Goal: Information Seeking & Learning: Learn about a topic

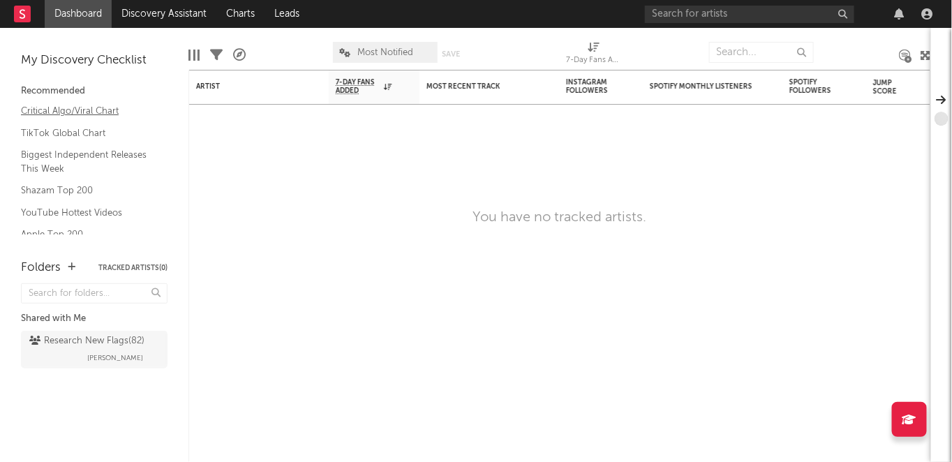
click at [73, 108] on link "Critical Algo/Viral Chart" at bounding box center [87, 110] width 133 height 15
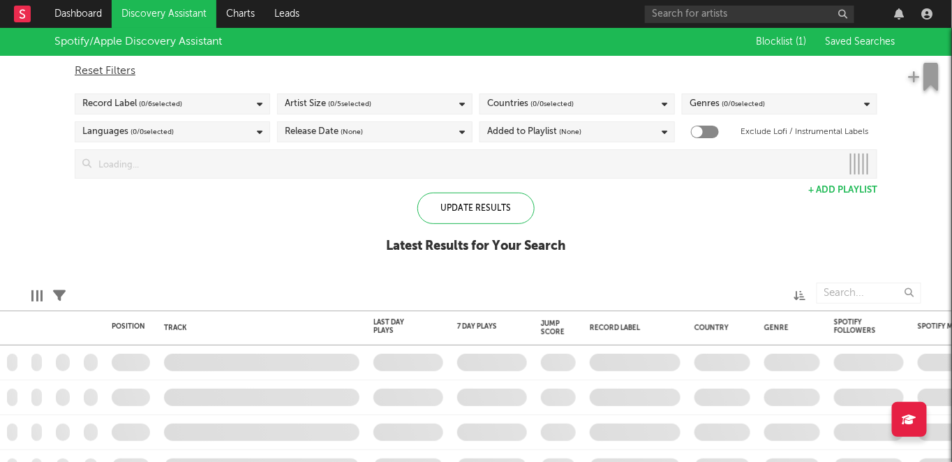
checkbox input "true"
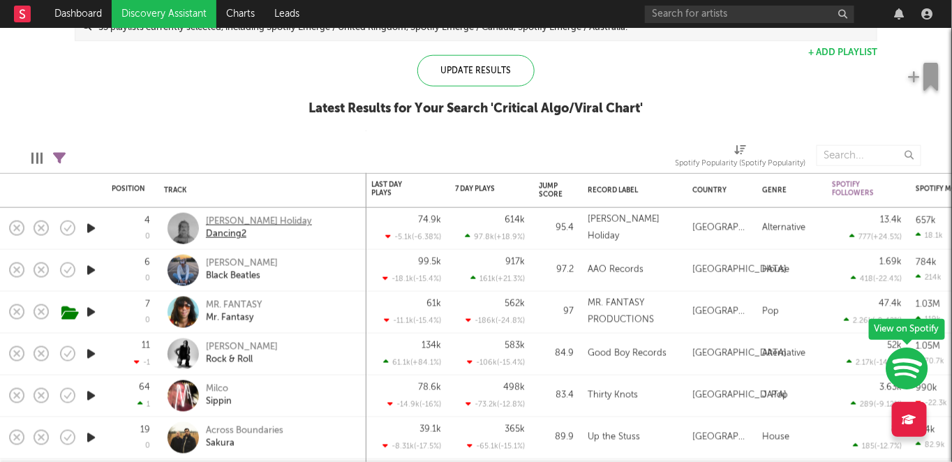
click at [215, 223] on div "Keli Holiday" at bounding box center [259, 222] width 106 height 13
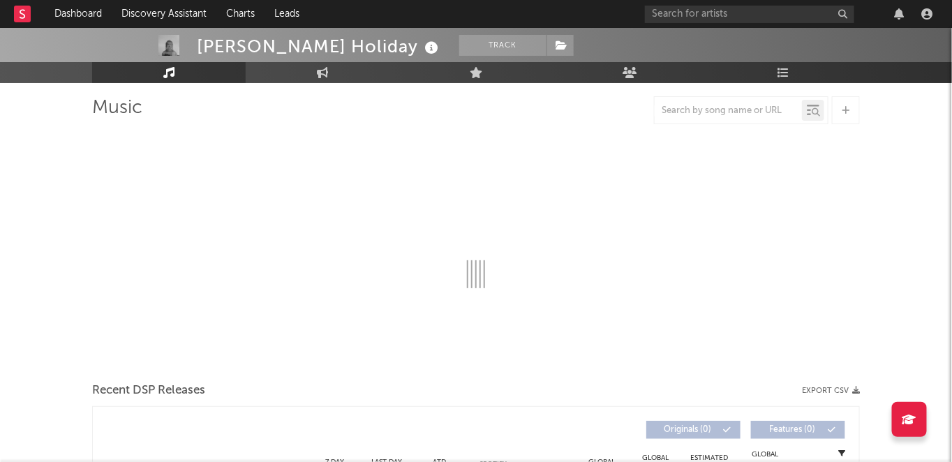
select select "6m"
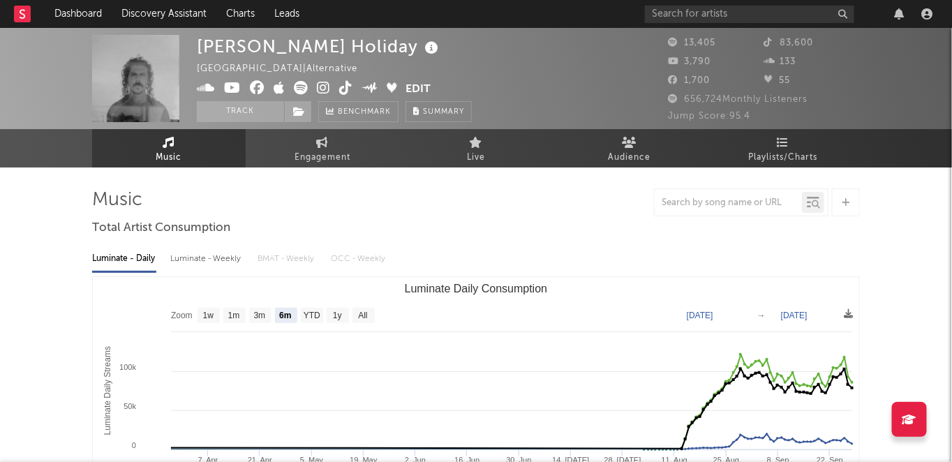
click at [346, 92] on icon at bounding box center [345, 88] width 13 height 14
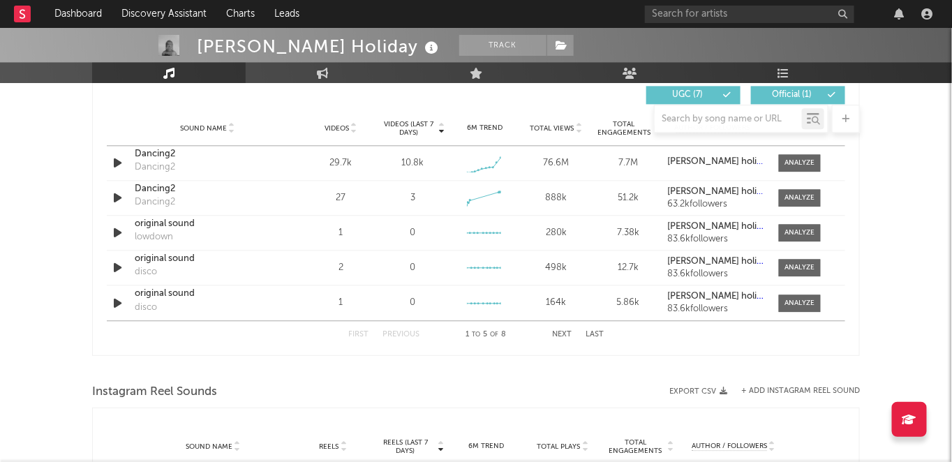
scroll to position [966, 0]
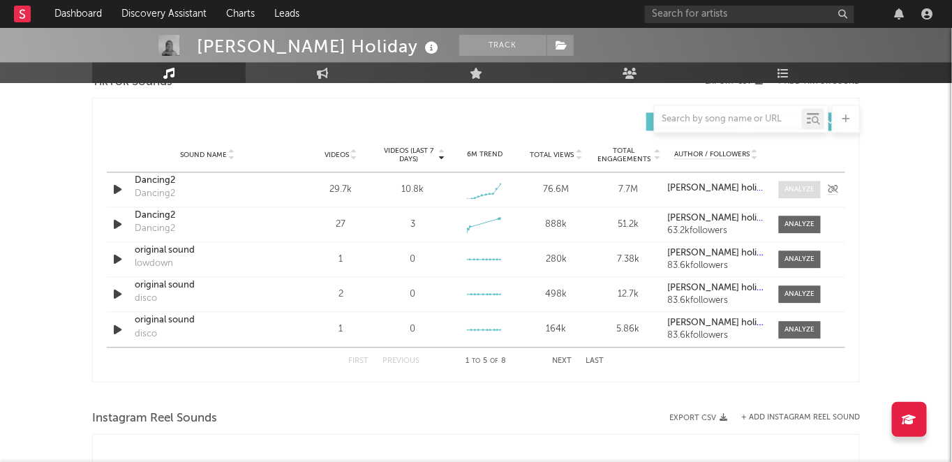
click at [791, 187] on div at bounding box center [801, 189] width 30 height 10
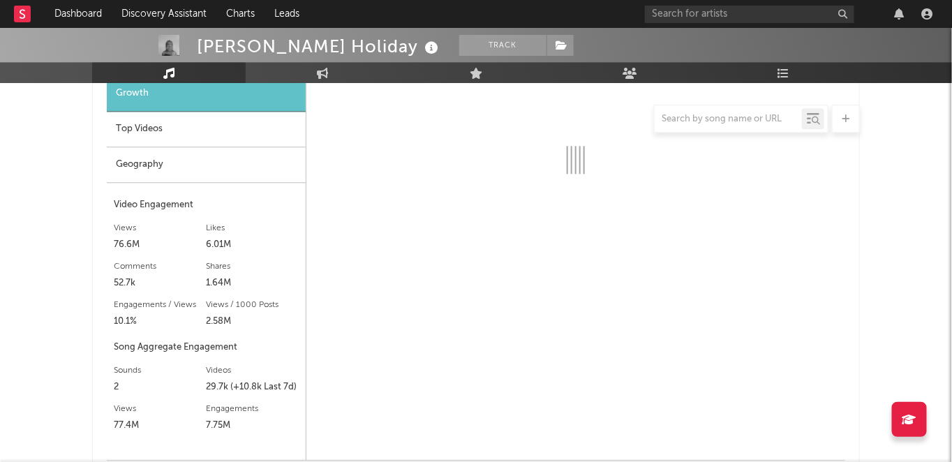
scroll to position [1131, 0]
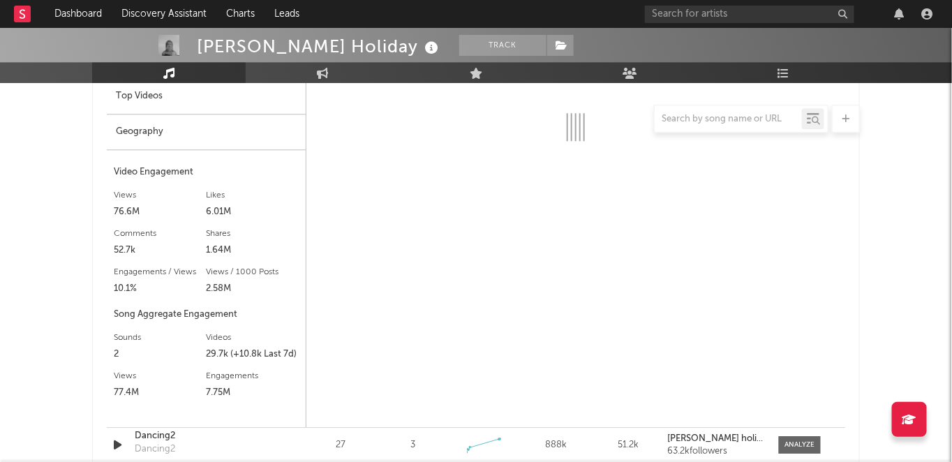
select select "1w"
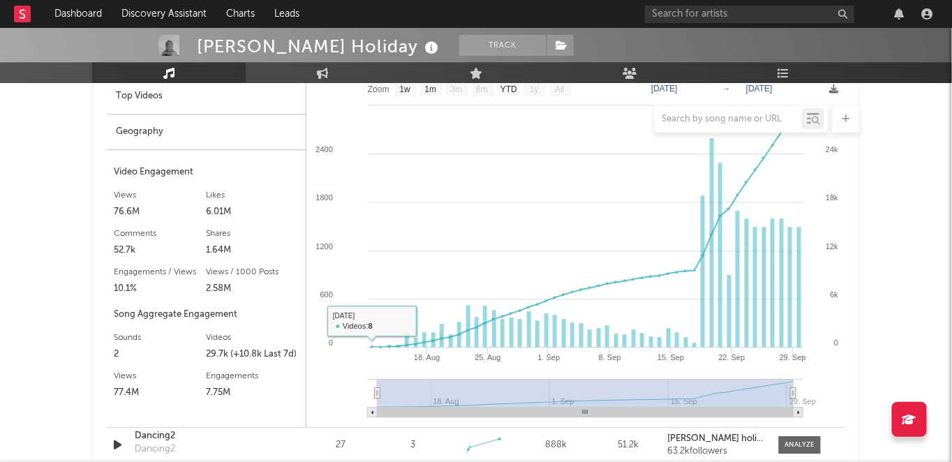
click at [271, 129] on div at bounding box center [476, 119] width 768 height 28
click at [267, 135] on div "Geography" at bounding box center [206, 133] width 199 height 36
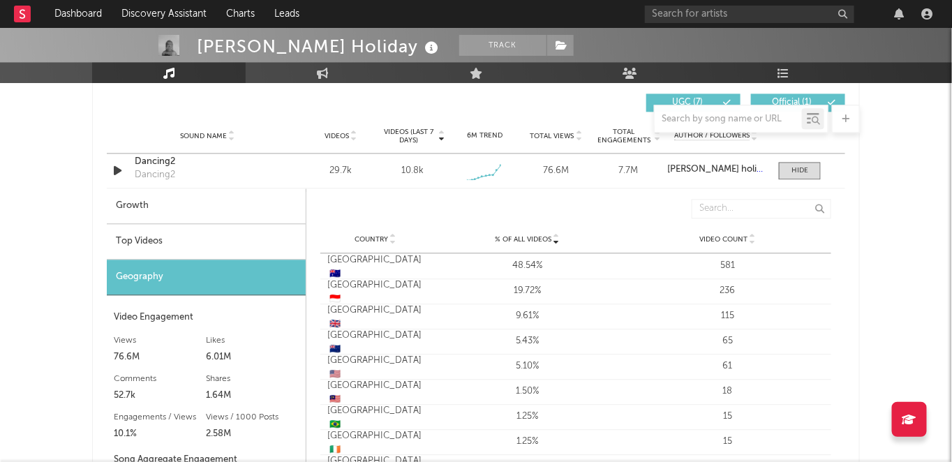
scroll to position [983, 0]
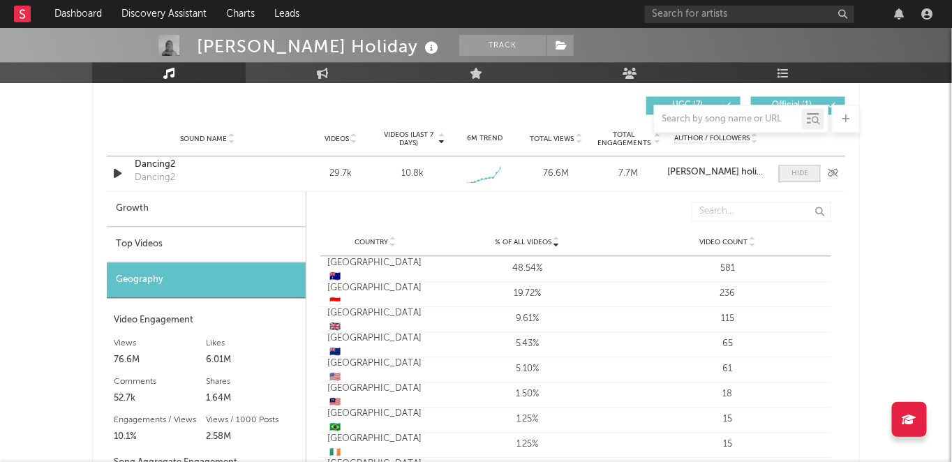
click at [788, 177] on span at bounding box center [800, 173] width 42 height 17
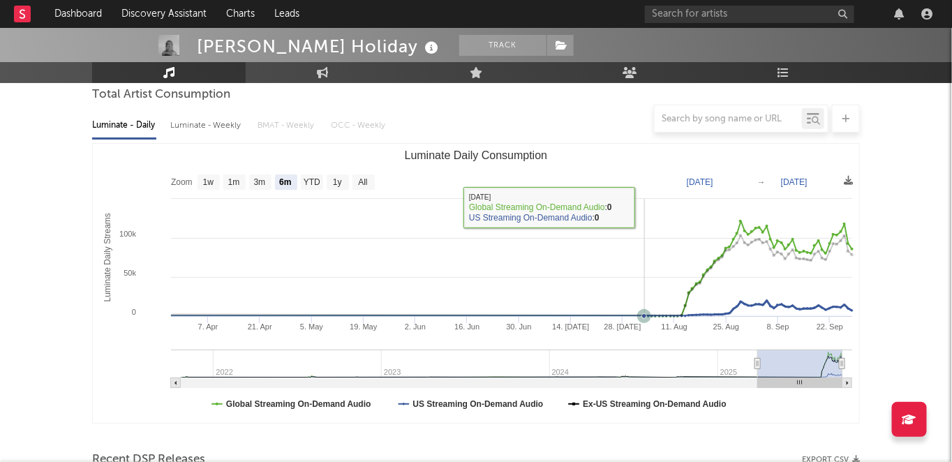
scroll to position [0, 0]
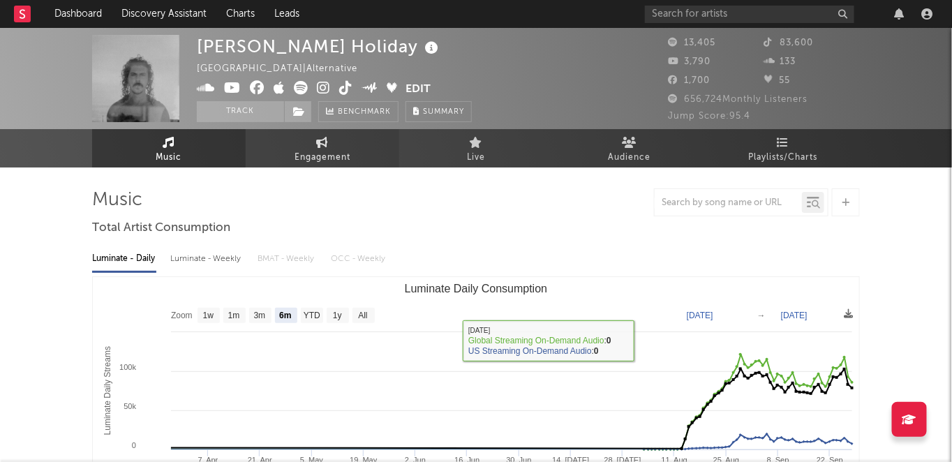
click at [299, 156] on span "Engagement" at bounding box center [323, 157] width 56 height 17
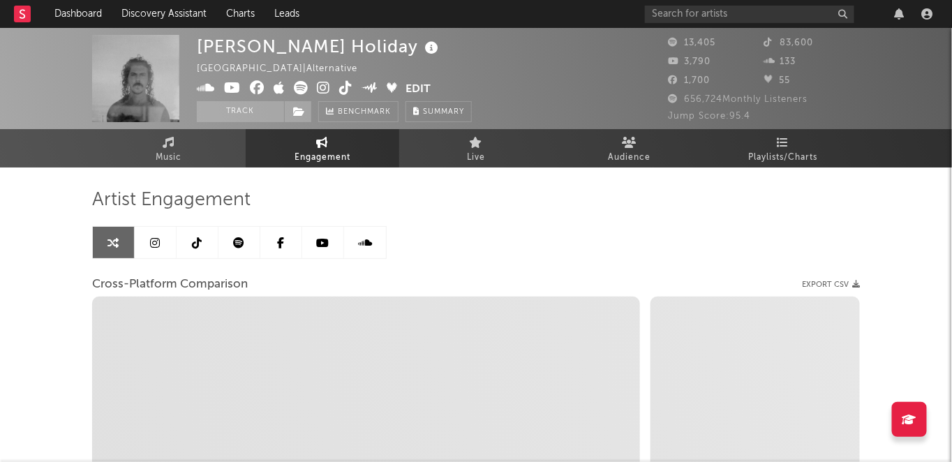
select select "1w"
click at [205, 240] on link at bounding box center [198, 242] width 42 height 31
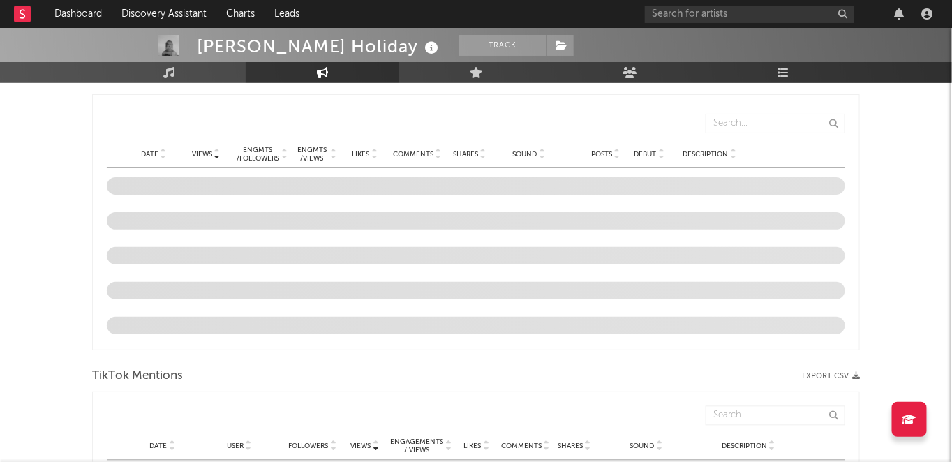
select select "6m"
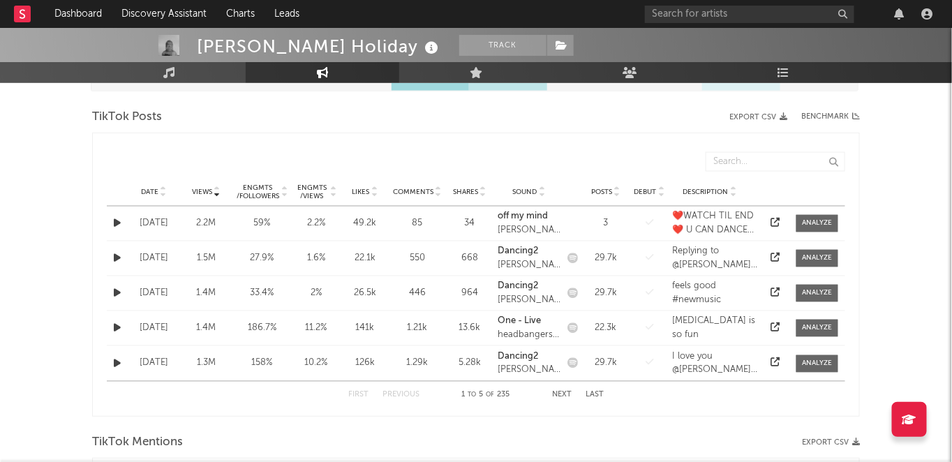
scroll to position [685, 0]
click at [818, 223] on div at bounding box center [818, 224] width 30 height 10
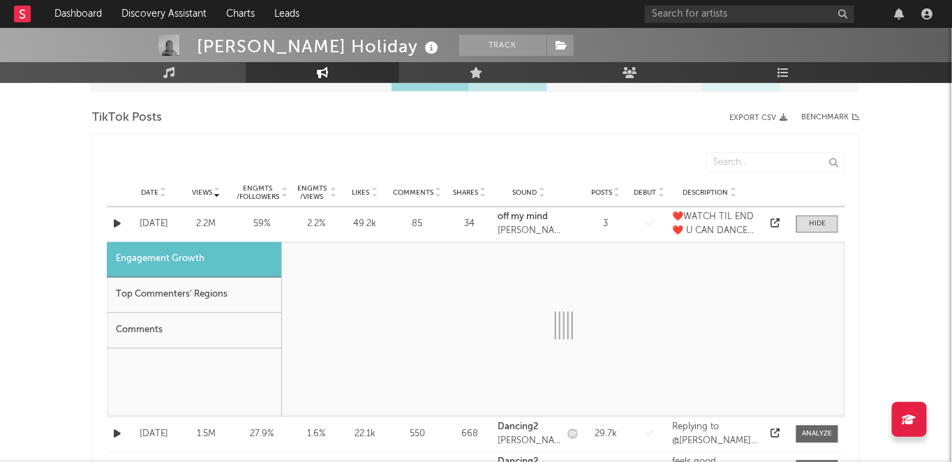
select select "1w"
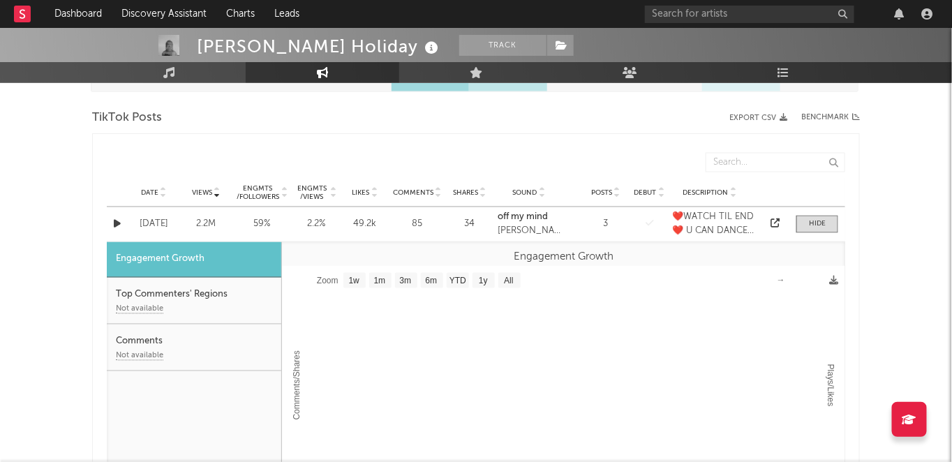
click at [260, 284] on div "Top Commenters' Regions Not available" at bounding box center [194, 301] width 175 height 47
click at [224, 297] on div "Top Commenters' Regions Not available" at bounding box center [194, 301] width 175 height 47
click at [807, 228] on span at bounding box center [818, 224] width 42 height 17
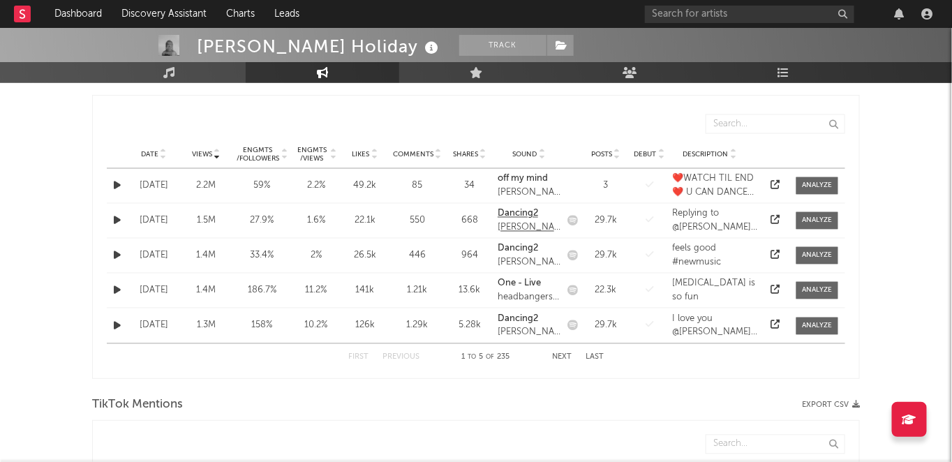
scroll to position [724, 0]
click at [823, 219] on div at bounding box center [818, 220] width 30 height 10
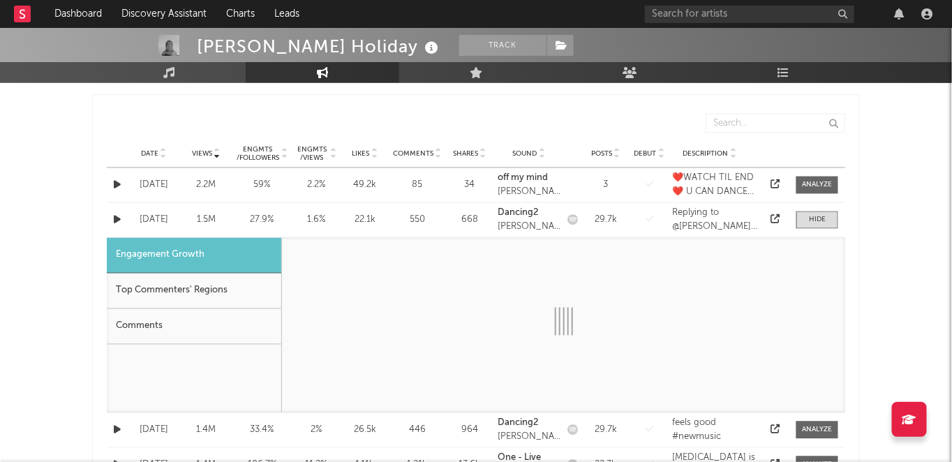
select select "1w"
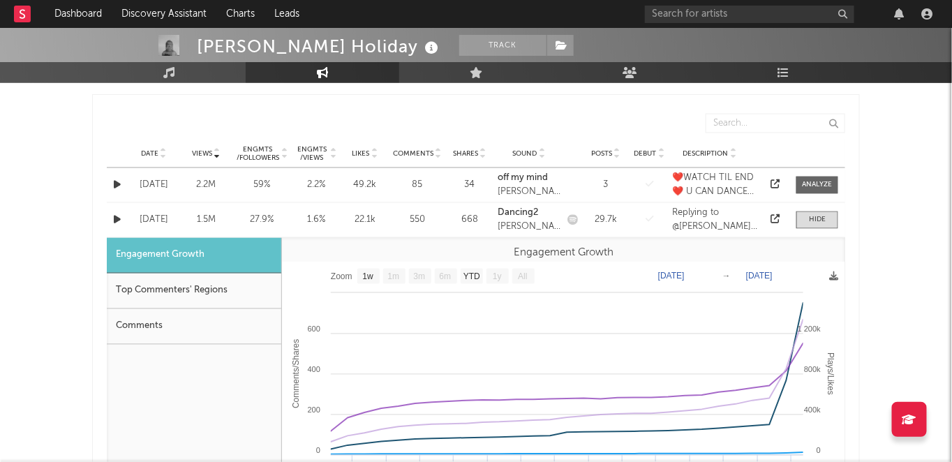
click at [231, 298] on div "Top Commenters' Regions" at bounding box center [194, 292] width 175 height 36
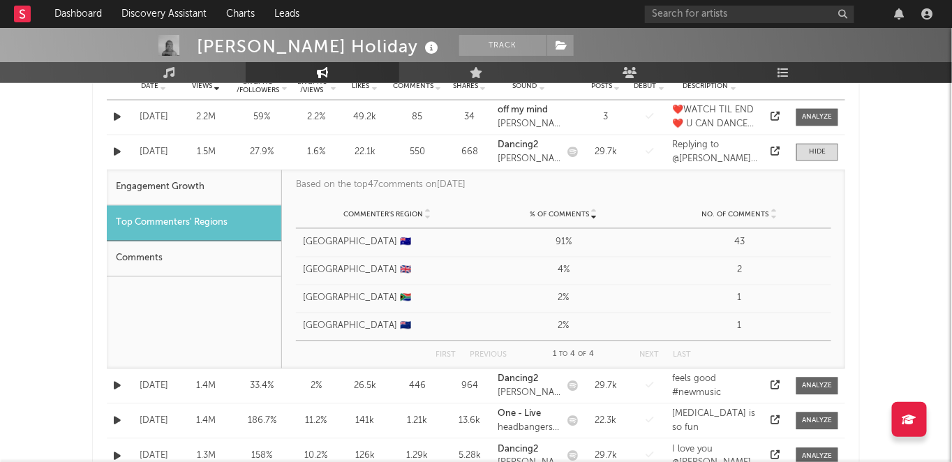
scroll to position [793, 0]
click at [817, 147] on div at bounding box center [817, 152] width 17 height 10
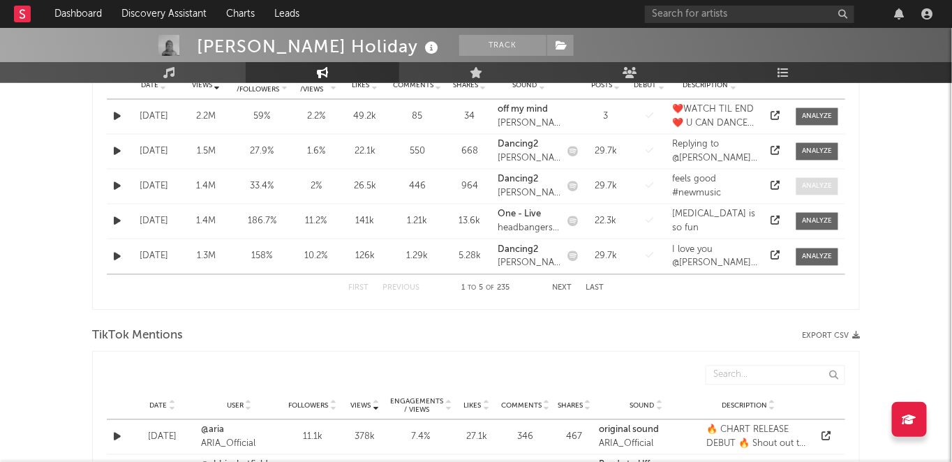
click at [798, 184] on span at bounding box center [818, 186] width 42 height 17
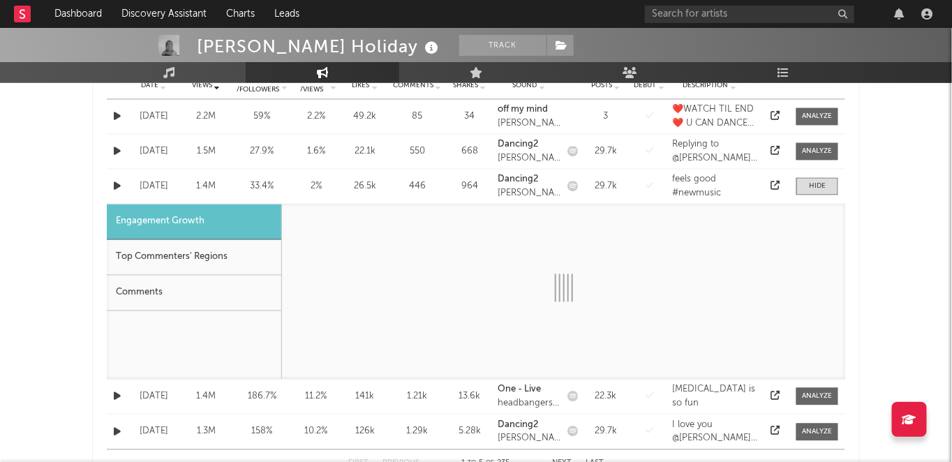
select select "1w"
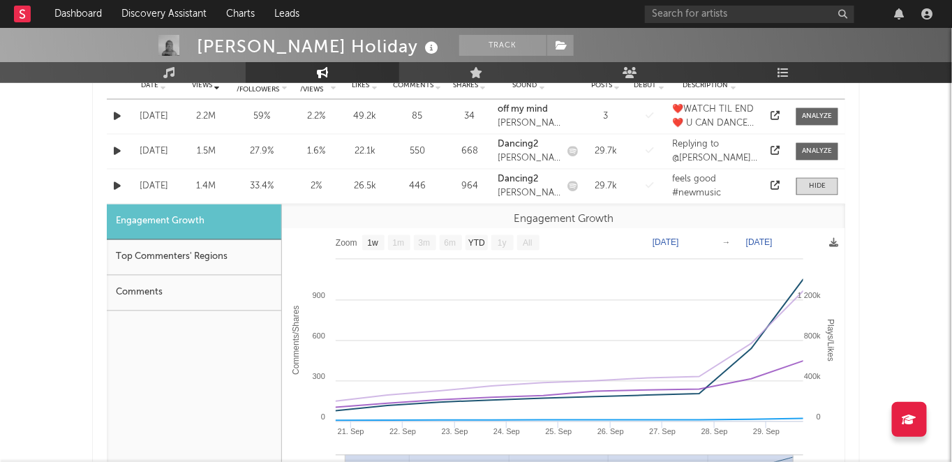
click at [239, 294] on div "Comments" at bounding box center [194, 294] width 175 height 36
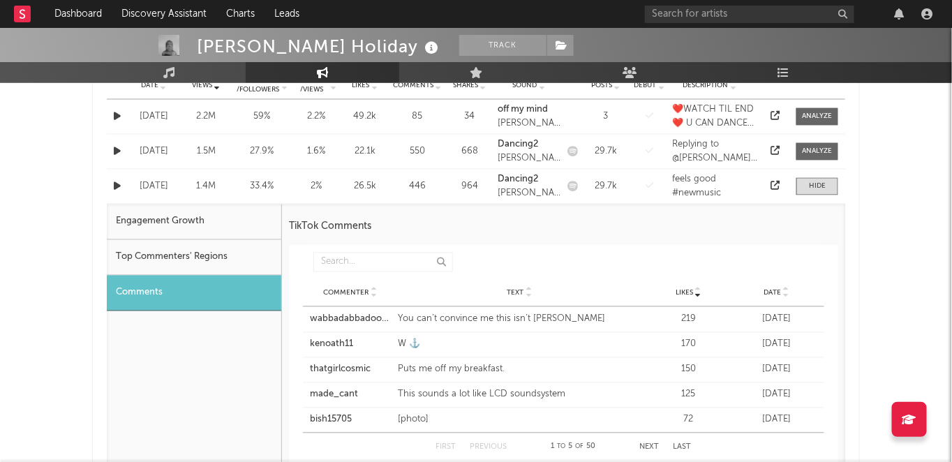
click at [244, 265] on div "Top Commenters' Regions" at bounding box center [194, 258] width 175 height 36
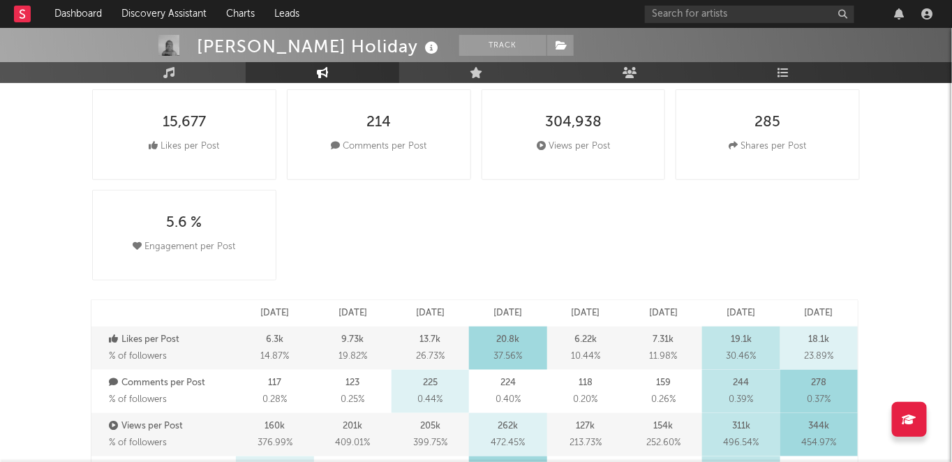
scroll to position [0, 0]
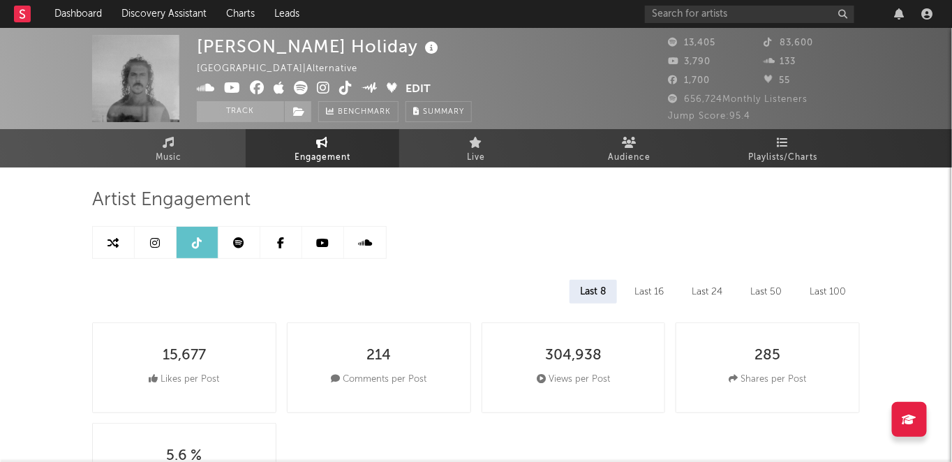
click at [344, 87] on icon at bounding box center [345, 88] width 13 height 14
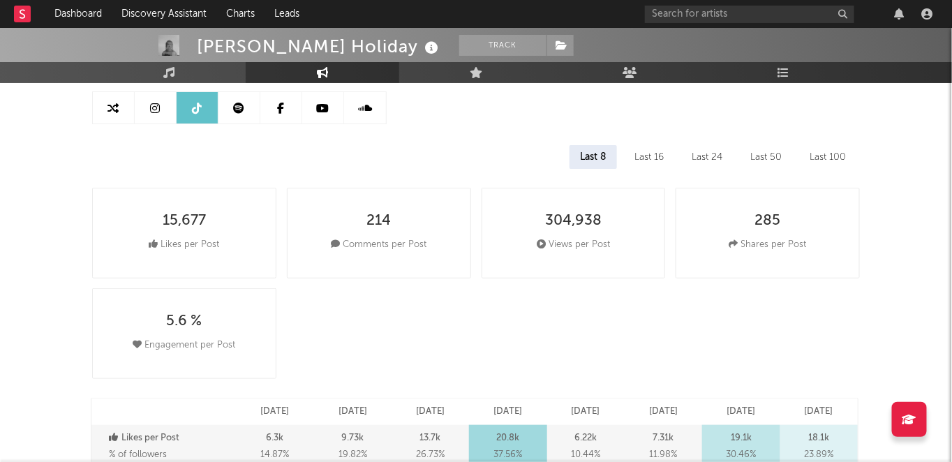
scroll to position [115, 0]
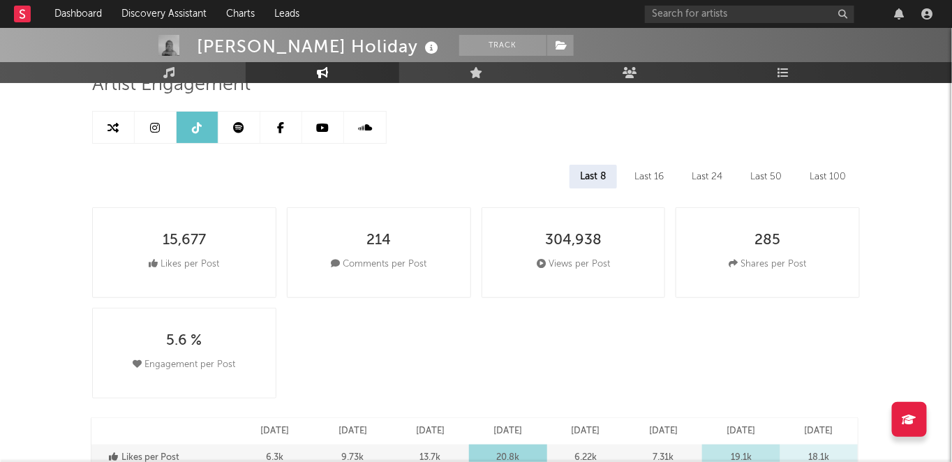
click at [115, 129] on icon at bounding box center [113, 127] width 11 height 11
select select "1m"
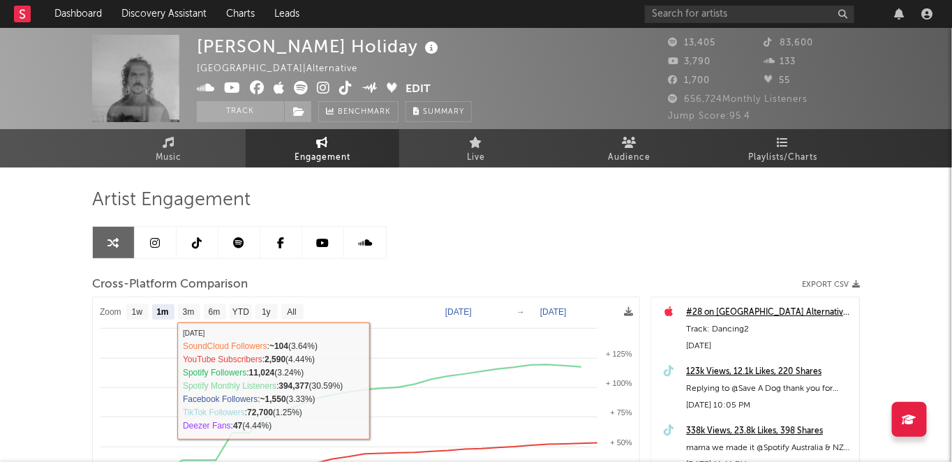
click at [169, 172] on div "Artist Engagement Cross-Platform Comparison Export CSV Zoom 1w 1m 3m 6m YTD 1y …" at bounding box center [476, 444] width 768 height 552
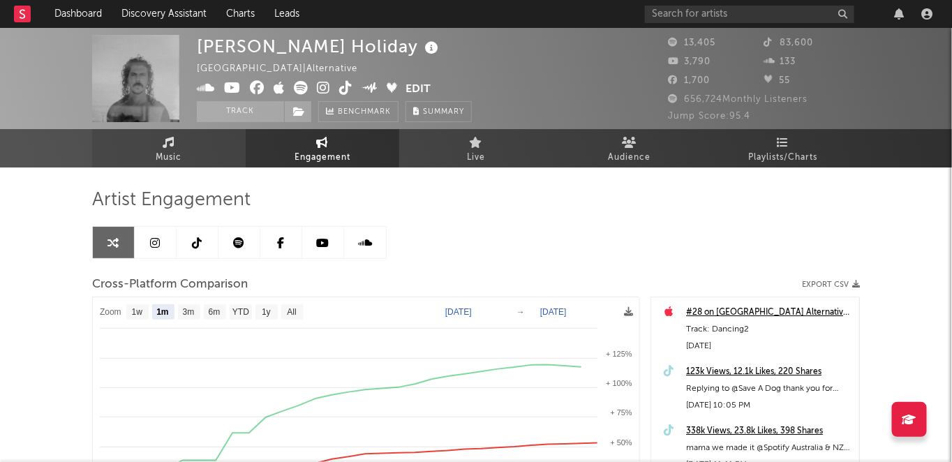
click at [165, 163] on span "Music" at bounding box center [169, 157] width 26 height 17
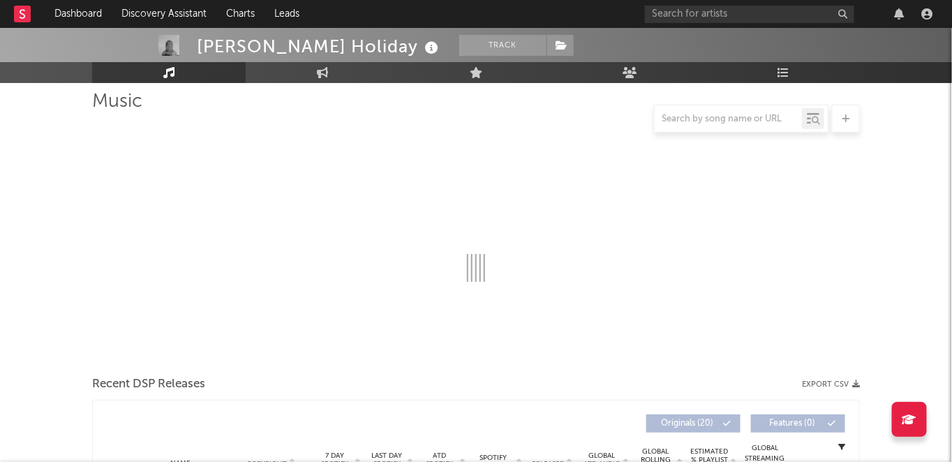
select select "6m"
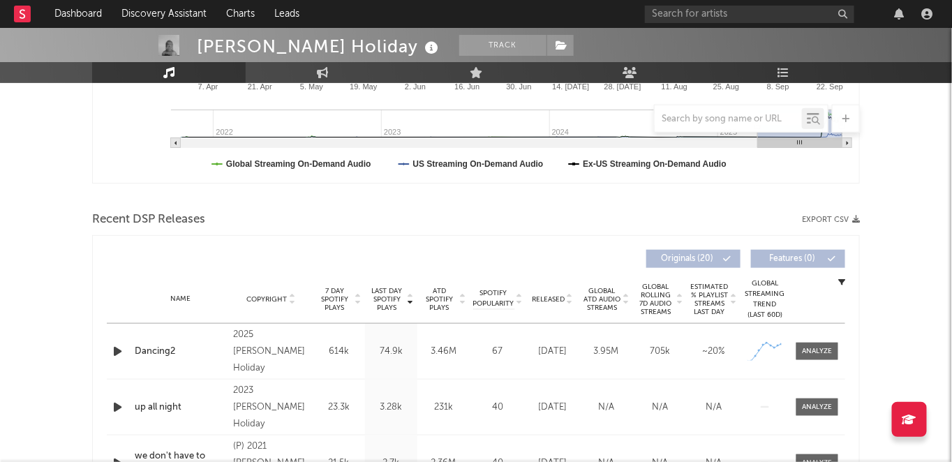
scroll to position [589, 0]
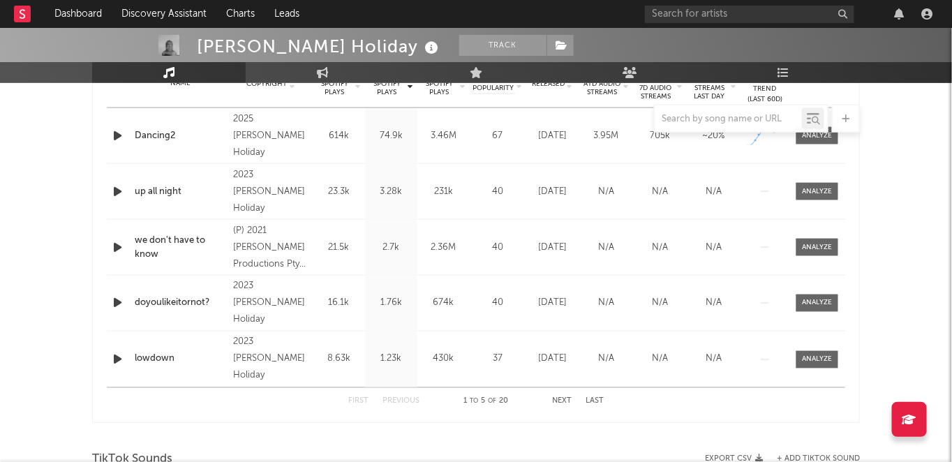
click at [124, 138] on icon "button" at bounding box center [117, 135] width 15 height 17
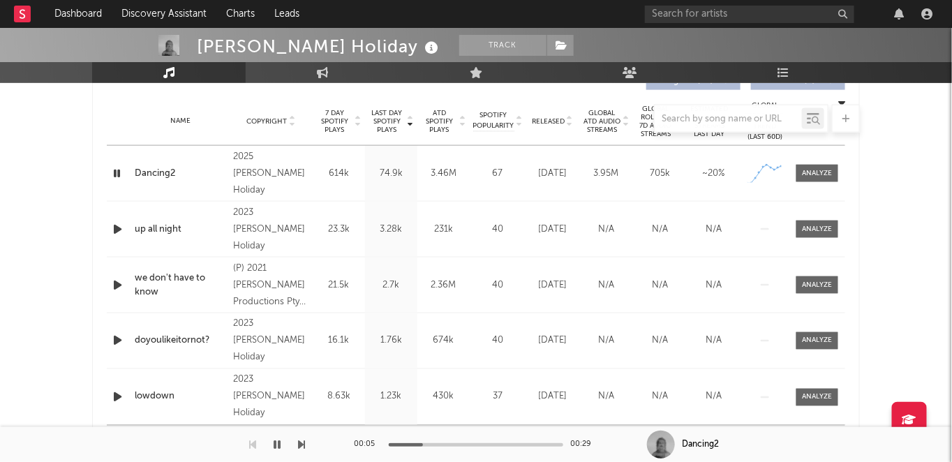
scroll to position [548, 0]
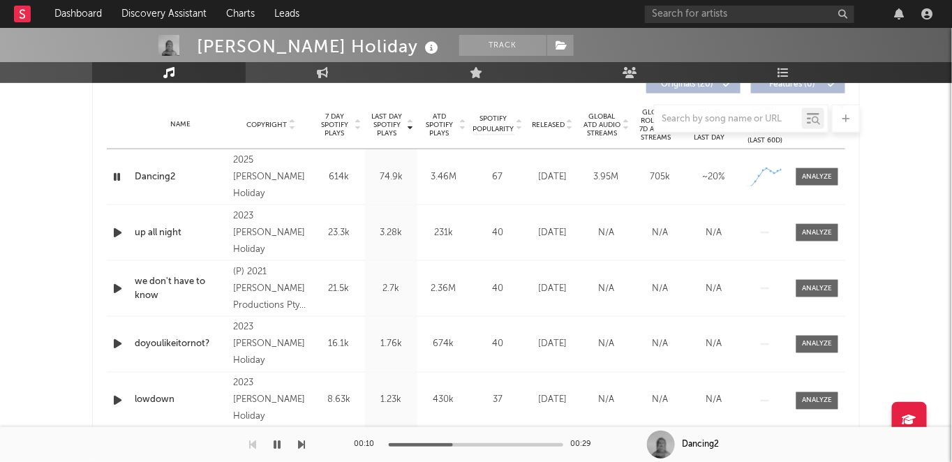
click at [113, 176] on icon "button" at bounding box center [116, 176] width 13 height 17
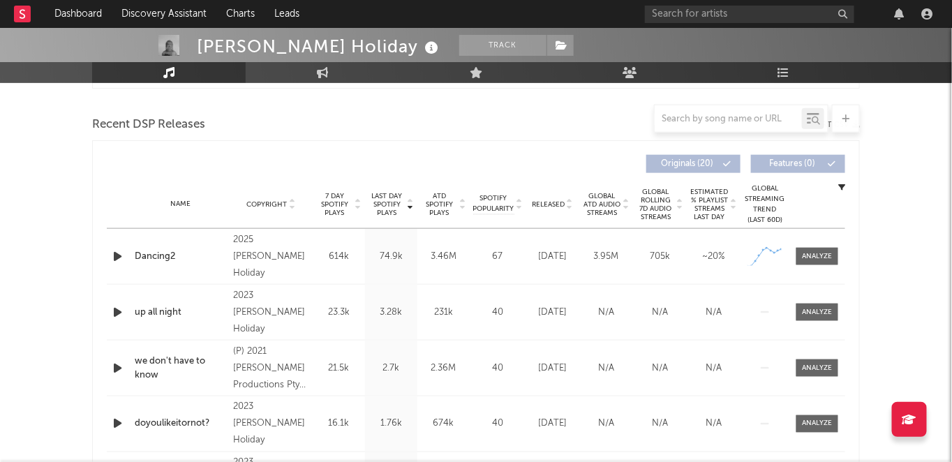
scroll to position [472, 0]
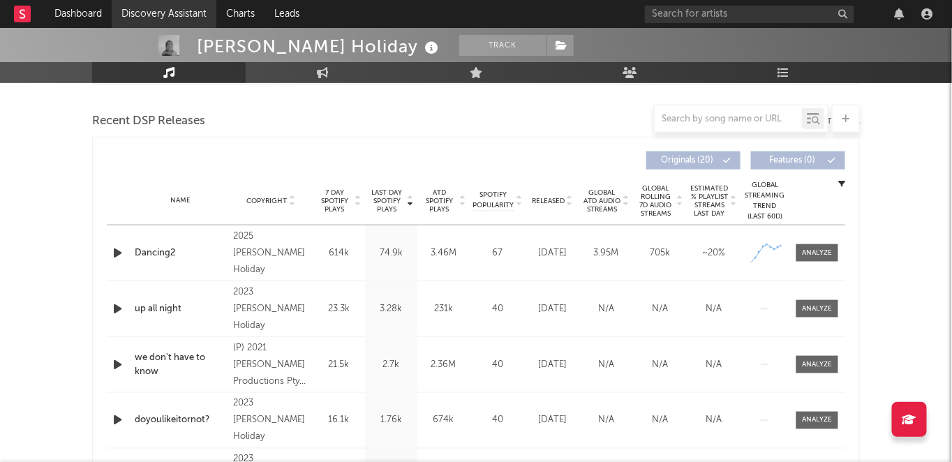
click at [147, 15] on link "Discovery Assistant" at bounding box center [164, 14] width 105 height 28
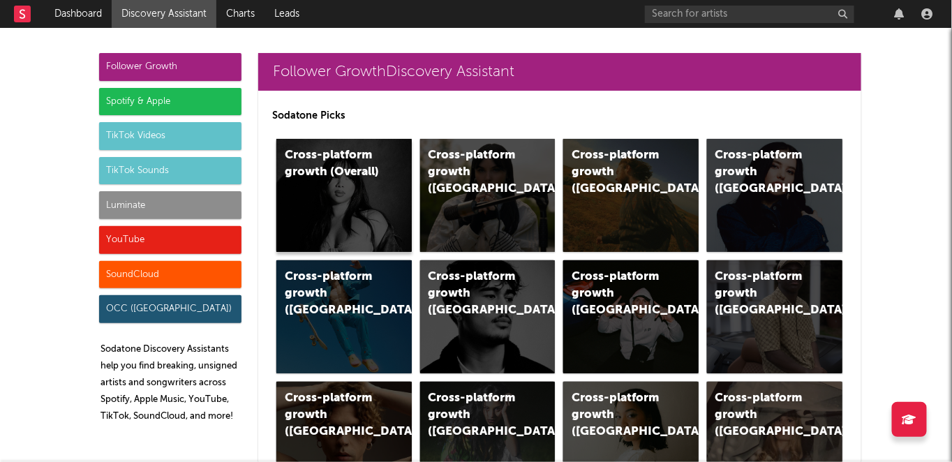
click at [343, 161] on div "Cross-platform growth (Overall)" at bounding box center [332, 164] width 95 height 34
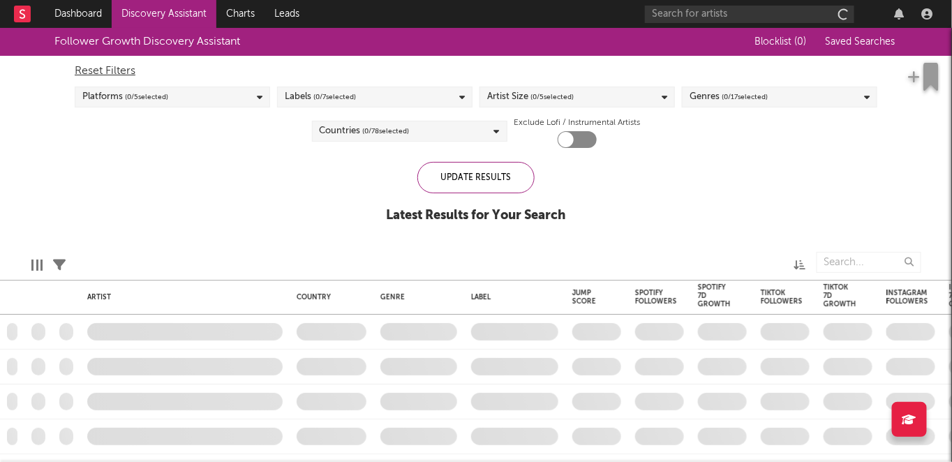
checkbox input "true"
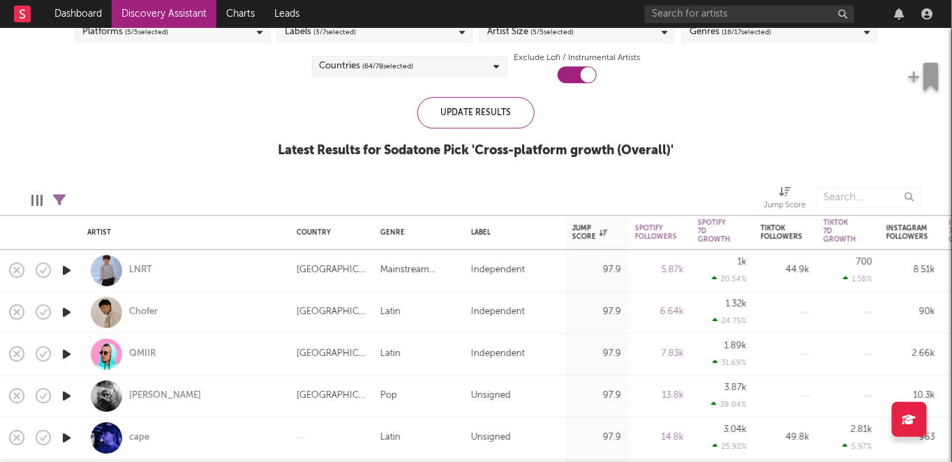
click at [72, 270] on icon "button" at bounding box center [66, 270] width 15 height 17
click at [159, 170] on div "Follower Growth Discovery Assistant Blocklist ( 1 ) Saved Searches ( 0 ) Reset …" at bounding box center [476, 68] width 952 height 210
click at [70, 260] on div at bounding box center [66, 271] width 28 height 42
select select "1w"
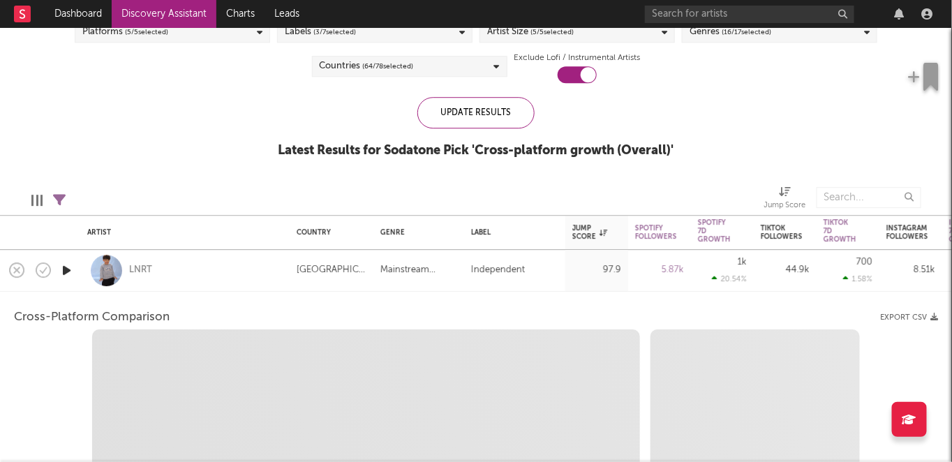
select select "1w"
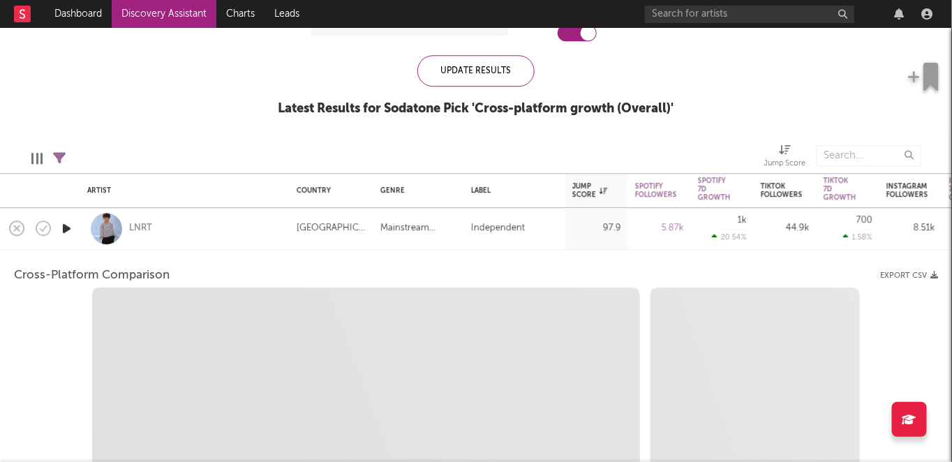
select select "1m"
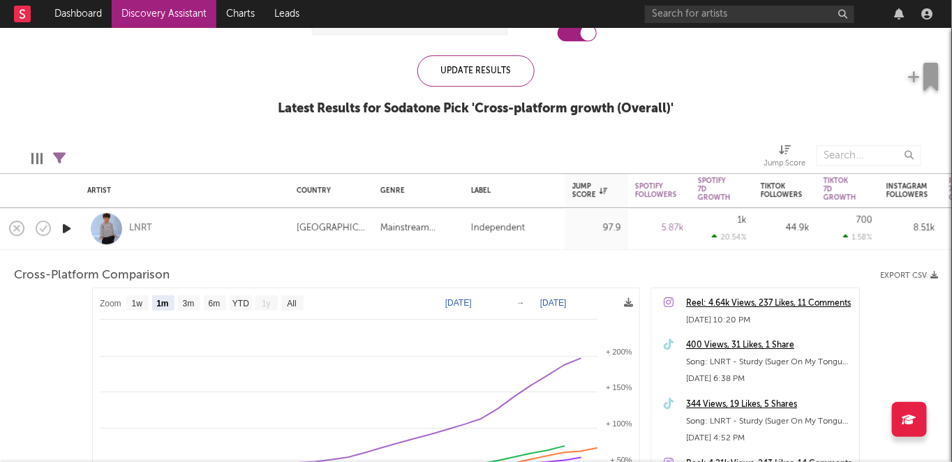
click at [71, 233] on icon "button" at bounding box center [66, 228] width 15 height 17
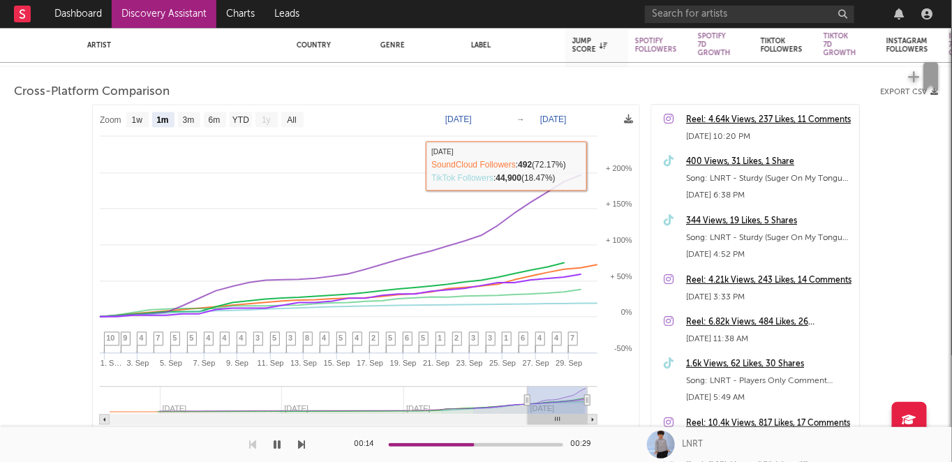
click at [704, 124] on div "Reel: 4.64k Views, 237 Likes, 11 Comments" at bounding box center [769, 120] width 166 height 17
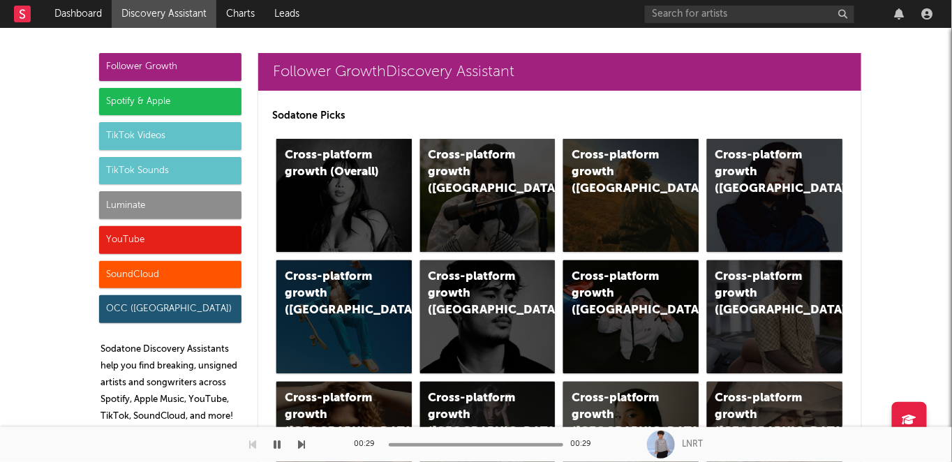
scroll to position [472, 0]
click at [315, 156] on div "Cross-platform growth (Overall)" at bounding box center [332, 164] width 95 height 34
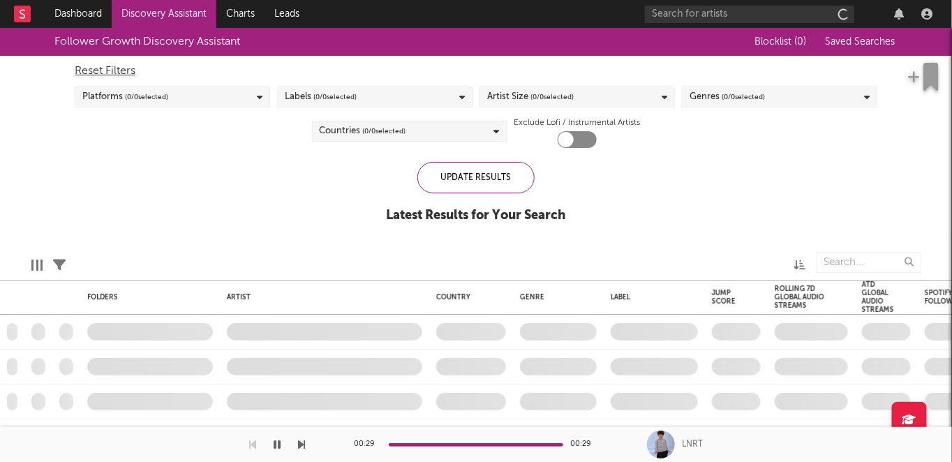
checkbox input "true"
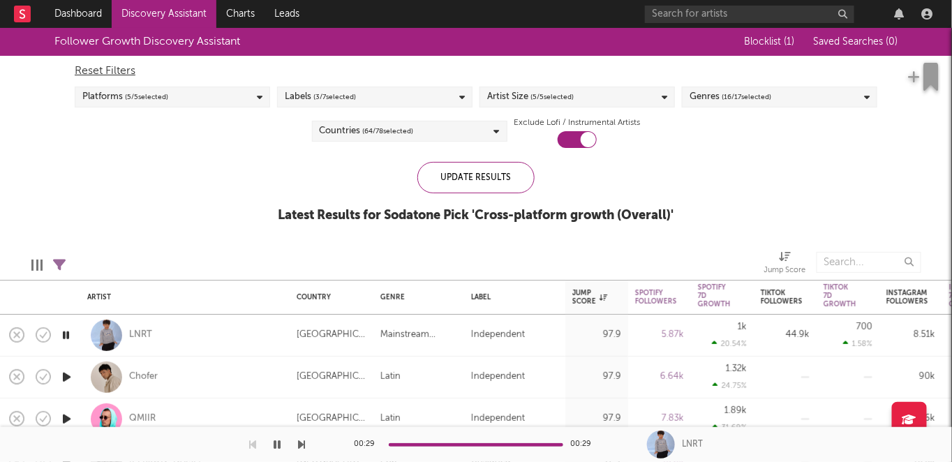
click at [368, 133] on span "( 64 / 78 selected)" at bounding box center [388, 131] width 51 height 17
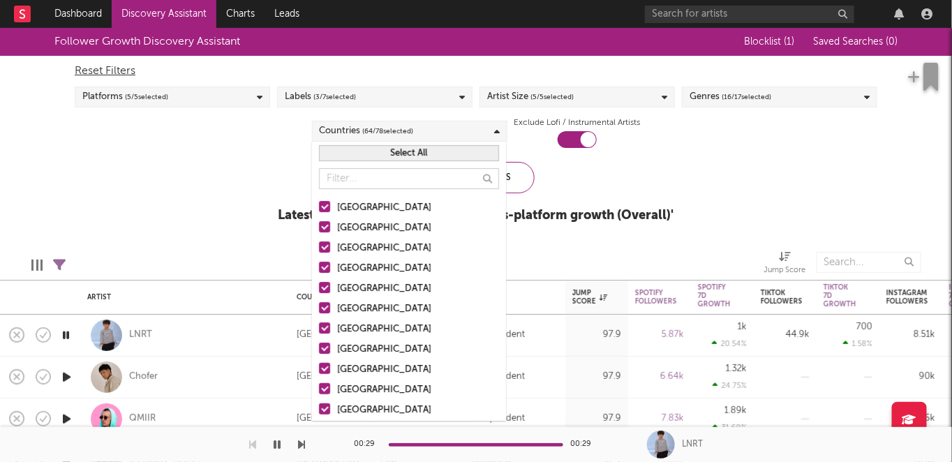
click at [437, 156] on button "Select All" at bounding box center [409, 153] width 180 height 16
click at [437, 156] on button "Deselect All" at bounding box center [409, 153] width 180 height 16
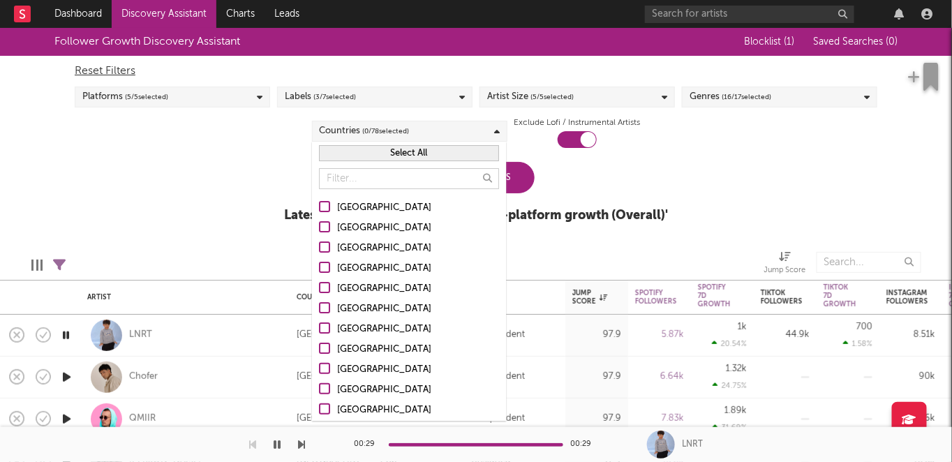
click at [436, 156] on button "Select All" at bounding box center [409, 153] width 180 height 16
click at [436, 156] on button "Deselect All" at bounding box center [409, 153] width 180 height 16
click at [326, 262] on div at bounding box center [324, 267] width 11 height 11
click at [319, 261] on input "United Kingdom" at bounding box center [319, 268] width 0 height 17
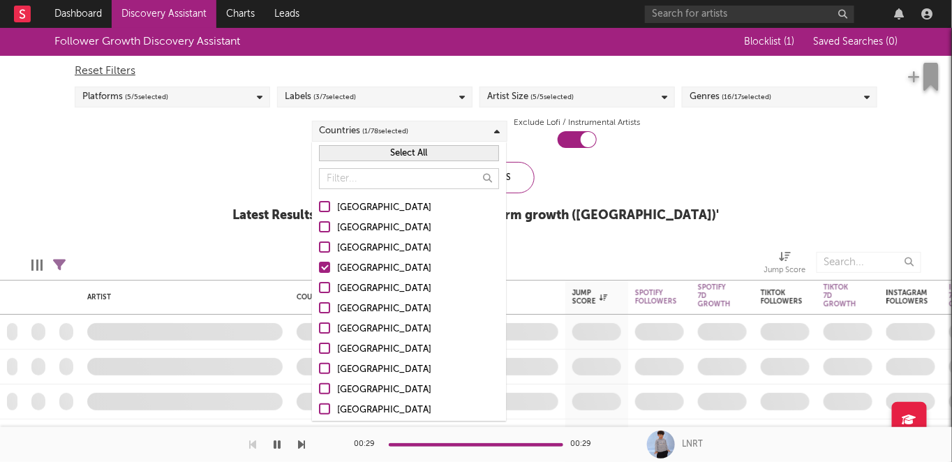
click at [326, 210] on div at bounding box center [324, 206] width 11 height 11
click at [319, 210] on input "[GEOGRAPHIC_DATA]" at bounding box center [319, 208] width 0 height 17
click at [527, 179] on div "Update Results" at bounding box center [476, 177] width 117 height 31
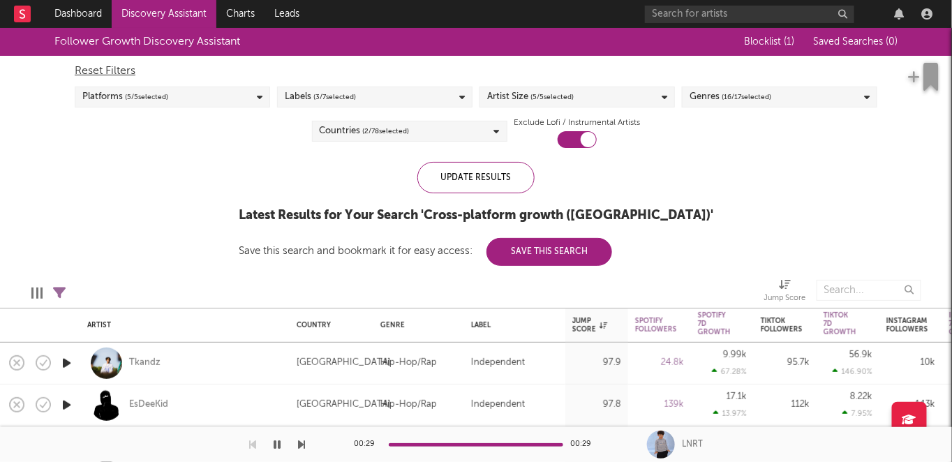
click at [66, 360] on icon "button" at bounding box center [66, 363] width 15 height 17
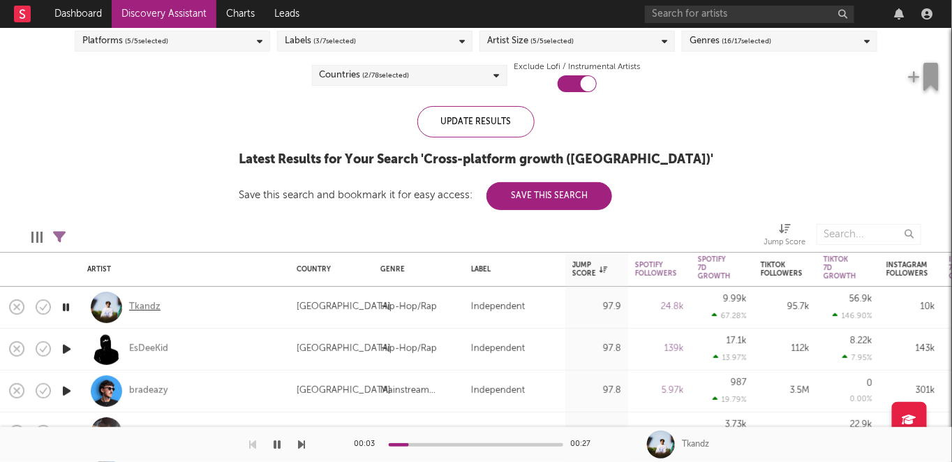
click at [145, 307] on div "Tkandz" at bounding box center [144, 307] width 31 height 13
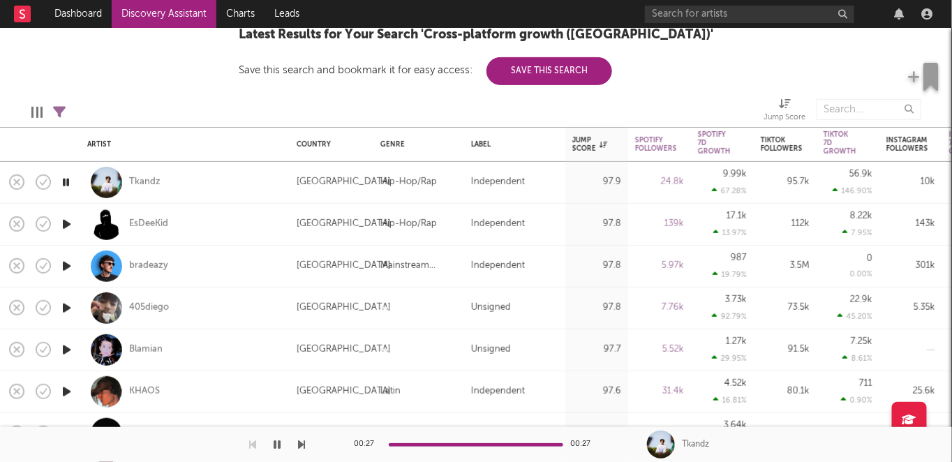
click at [68, 224] on icon "button" at bounding box center [66, 224] width 15 height 17
click at [144, 226] on div "EsDeeKid" at bounding box center [148, 224] width 39 height 13
click at [71, 269] on icon "button" at bounding box center [66, 266] width 15 height 17
click at [71, 269] on icon "button" at bounding box center [65, 266] width 13 height 17
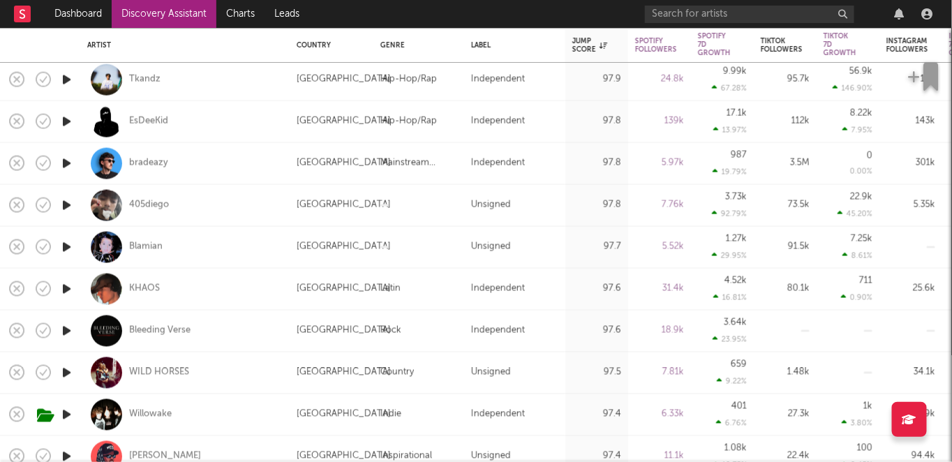
click at [69, 203] on icon "button" at bounding box center [66, 205] width 15 height 17
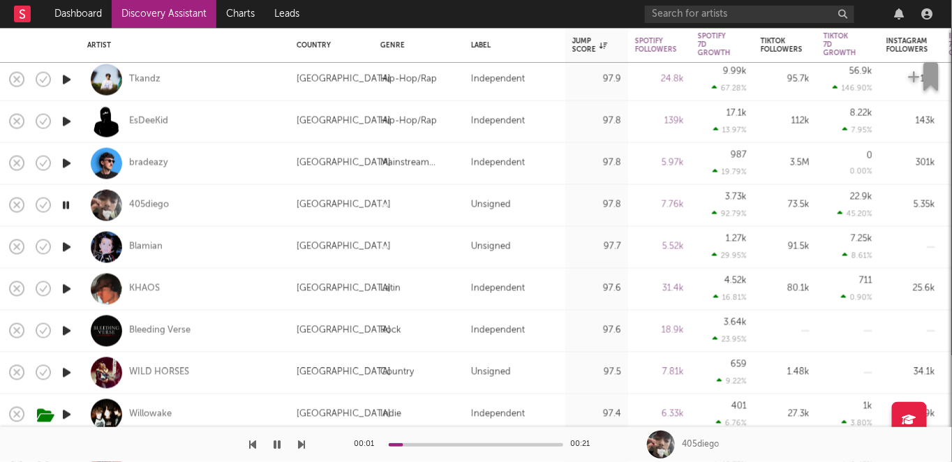
click at [66, 202] on icon "button" at bounding box center [65, 205] width 13 height 17
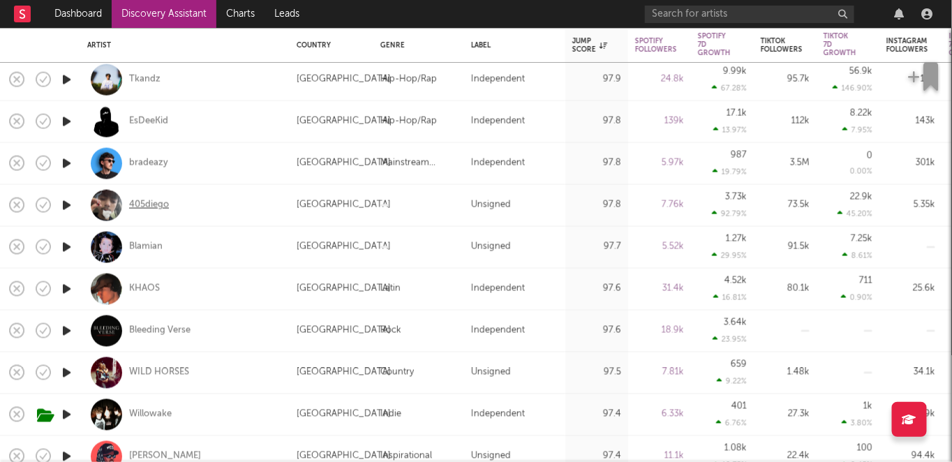
click at [147, 203] on div "405diego" at bounding box center [149, 205] width 40 height 13
click at [155, 243] on div "Blamian" at bounding box center [146, 247] width 34 height 13
click at [65, 288] on icon "button" at bounding box center [66, 289] width 15 height 17
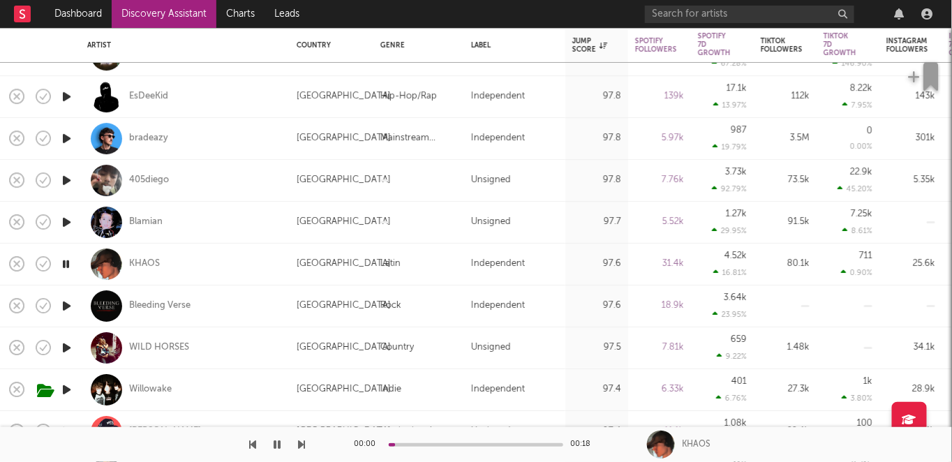
click at [69, 310] on icon "button" at bounding box center [66, 305] width 15 height 17
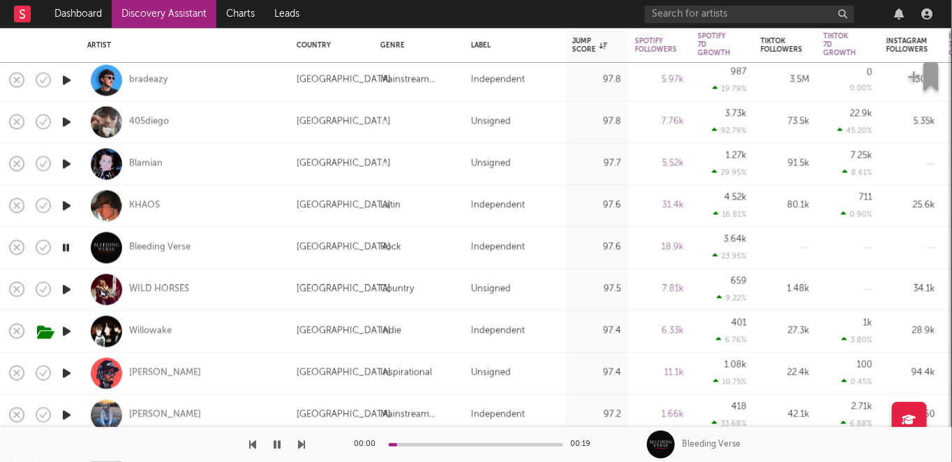
click at [66, 288] on icon "button" at bounding box center [66, 289] width 15 height 17
click at [149, 286] on div "WILD HORSES" at bounding box center [159, 290] width 60 height 13
click at [73, 324] on icon "button" at bounding box center [66, 331] width 15 height 17
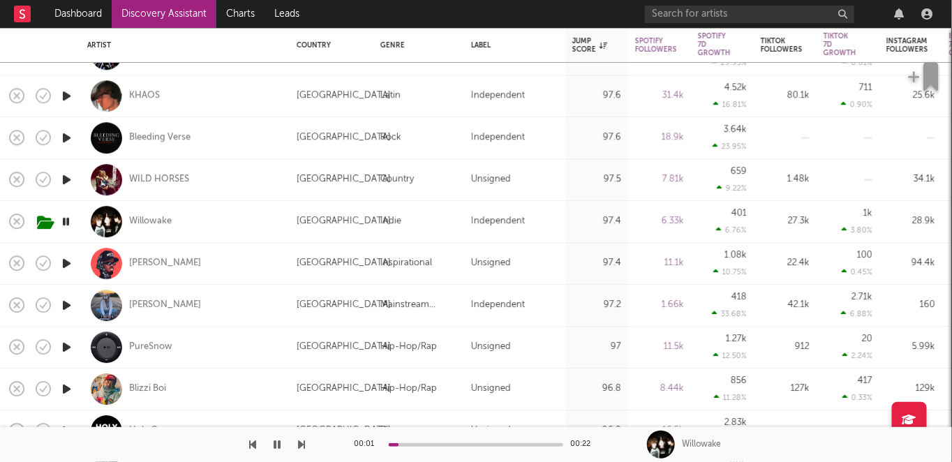
click at [66, 261] on icon "button" at bounding box center [66, 263] width 15 height 17
click at [63, 306] on icon "button" at bounding box center [66, 305] width 15 height 17
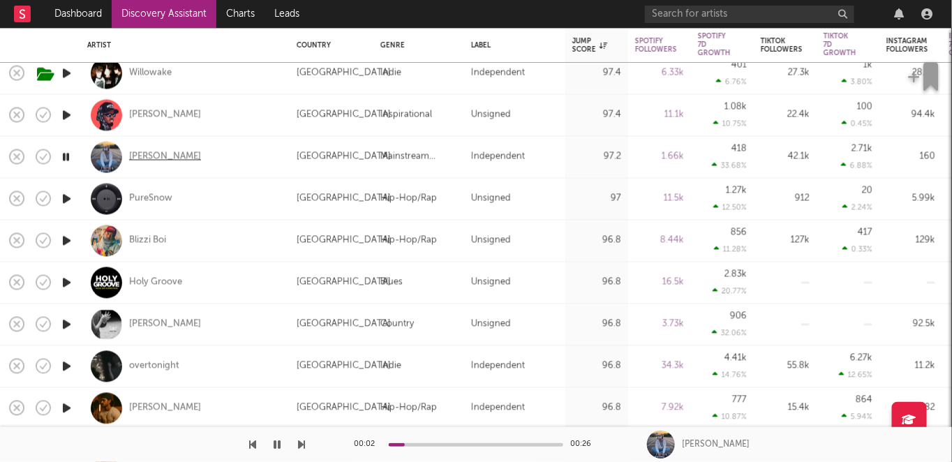
click at [140, 154] on div "Leo Walt" at bounding box center [165, 157] width 72 height 13
click at [71, 238] on icon "button" at bounding box center [66, 241] width 15 height 17
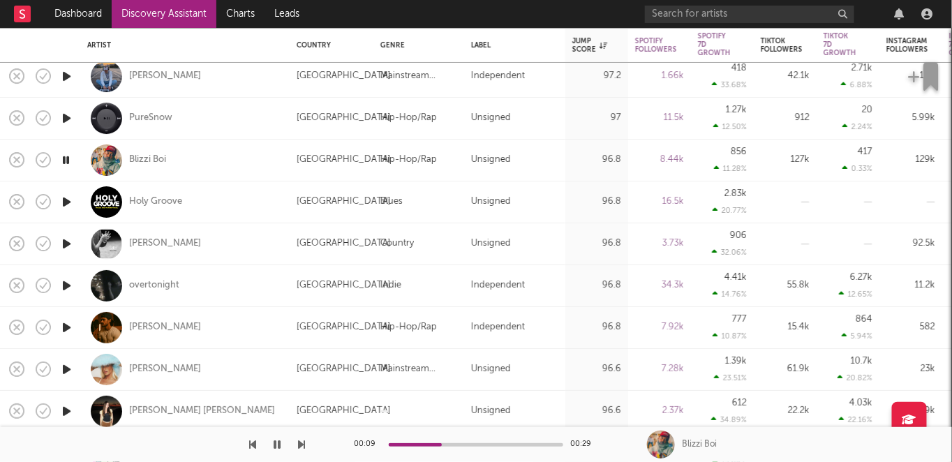
click at [62, 240] on icon "button" at bounding box center [66, 243] width 15 height 17
click at [161, 242] on div "Karla Davis" at bounding box center [165, 244] width 72 height 13
click at [66, 317] on div at bounding box center [66, 328] width 28 height 42
select select "1w"
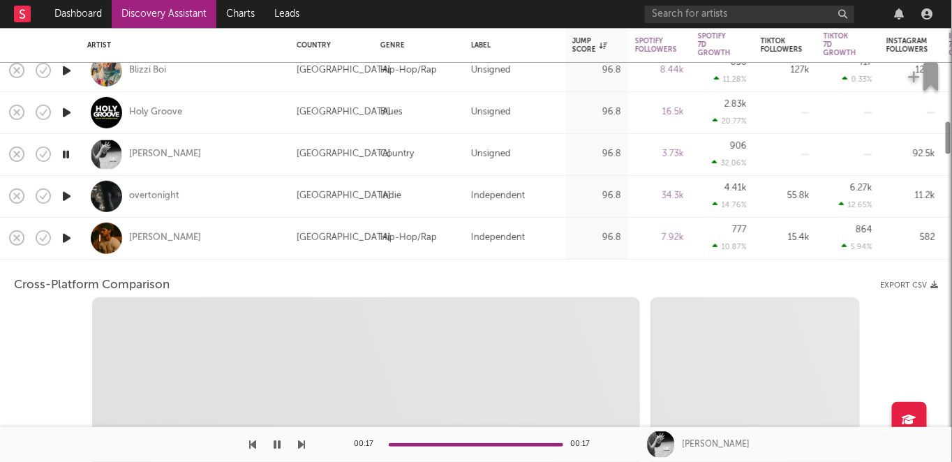
select select "1w"
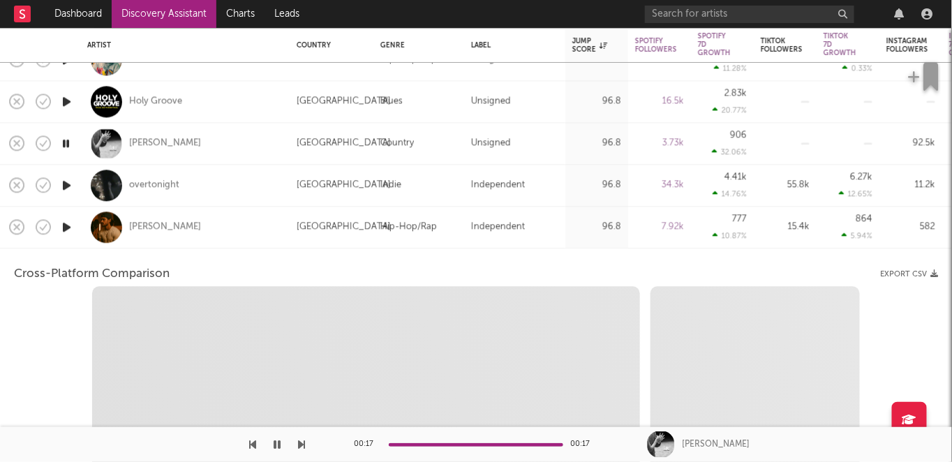
select select "1m"
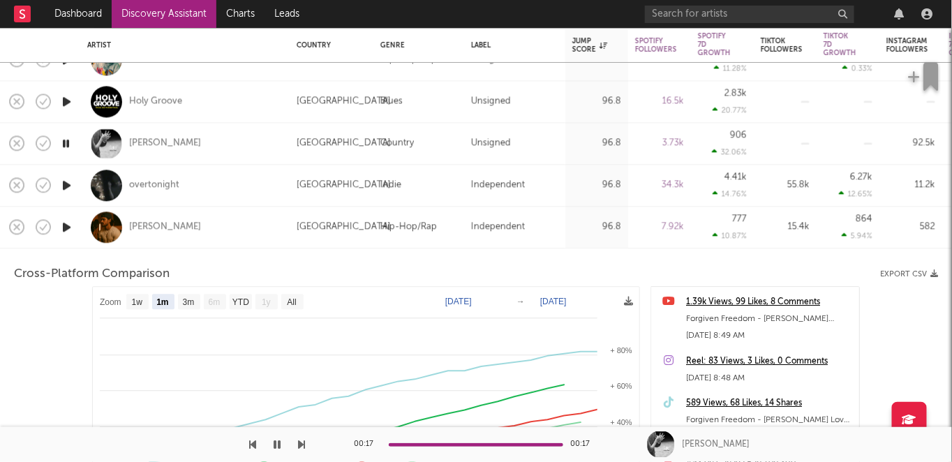
click at [64, 228] on icon "button" at bounding box center [66, 227] width 15 height 17
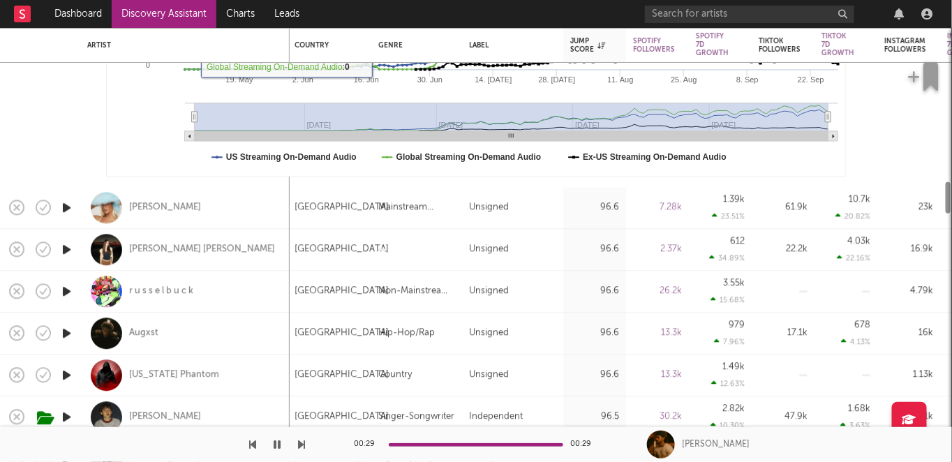
click at [67, 205] on icon "button" at bounding box center [66, 207] width 15 height 17
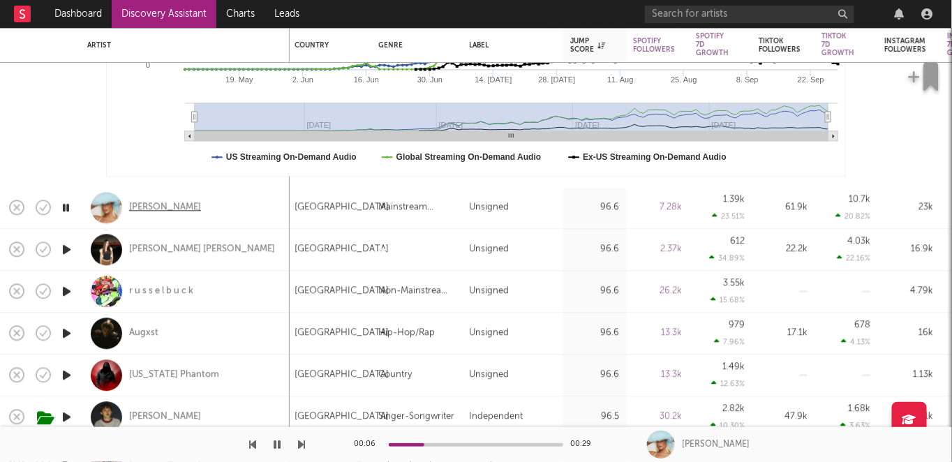
click at [154, 205] on div "SACHA" at bounding box center [165, 208] width 72 height 13
click at [71, 242] on icon "button" at bounding box center [66, 249] width 15 height 17
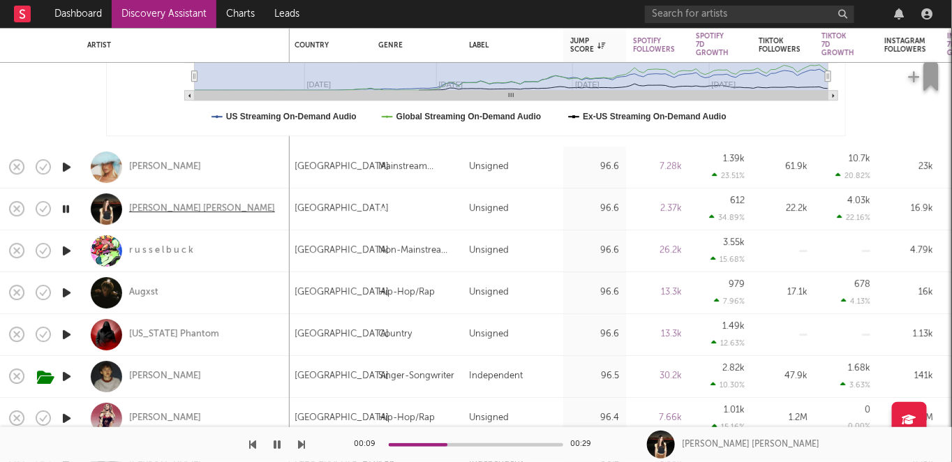
click at [145, 207] on div "Sarah Lola" at bounding box center [202, 209] width 146 height 13
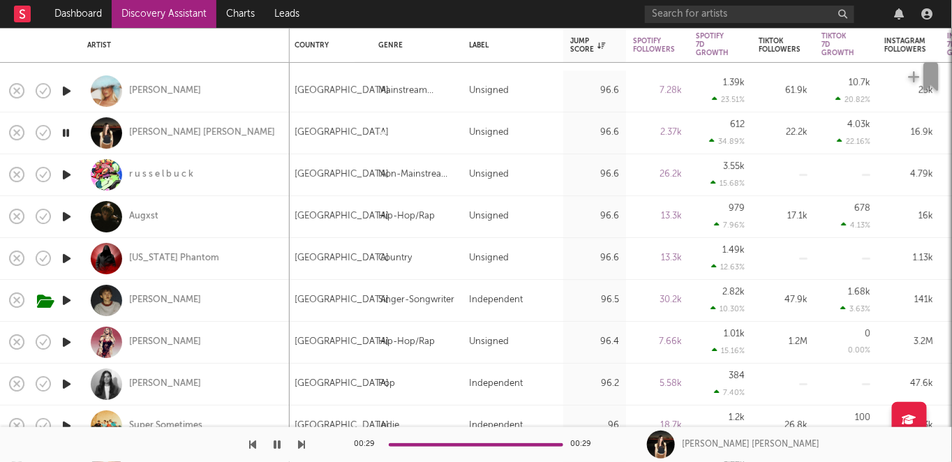
click at [64, 214] on icon "button" at bounding box center [66, 216] width 15 height 17
click at [138, 214] on div "Augxst" at bounding box center [143, 216] width 29 height 13
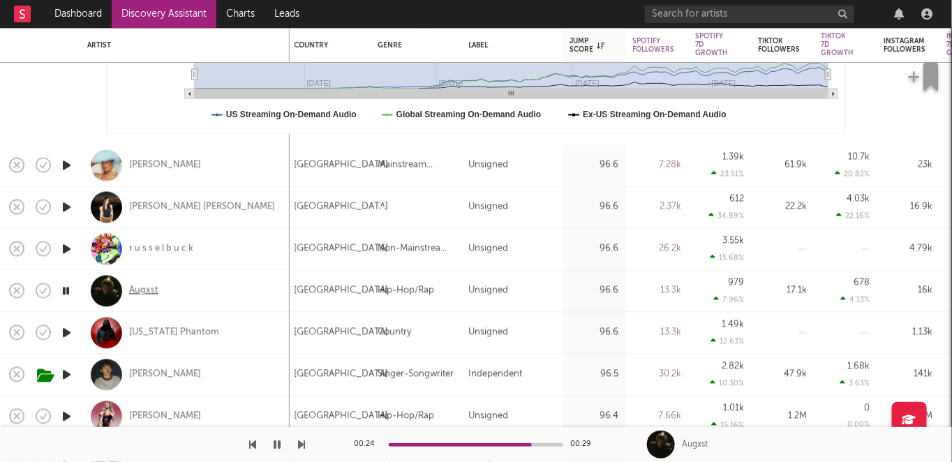
click at [142, 286] on div "Augxst" at bounding box center [143, 291] width 29 height 13
click at [65, 251] on icon "button" at bounding box center [66, 248] width 15 height 17
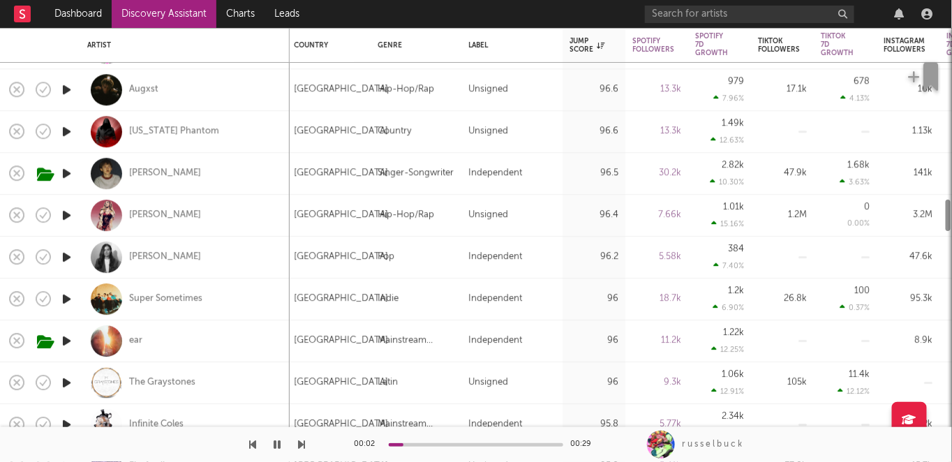
click at [68, 223] on icon "button" at bounding box center [66, 215] width 15 height 17
click at [159, 212] on div "Natalie Nunn" at bounding box center [165, 215] width 72 height 13
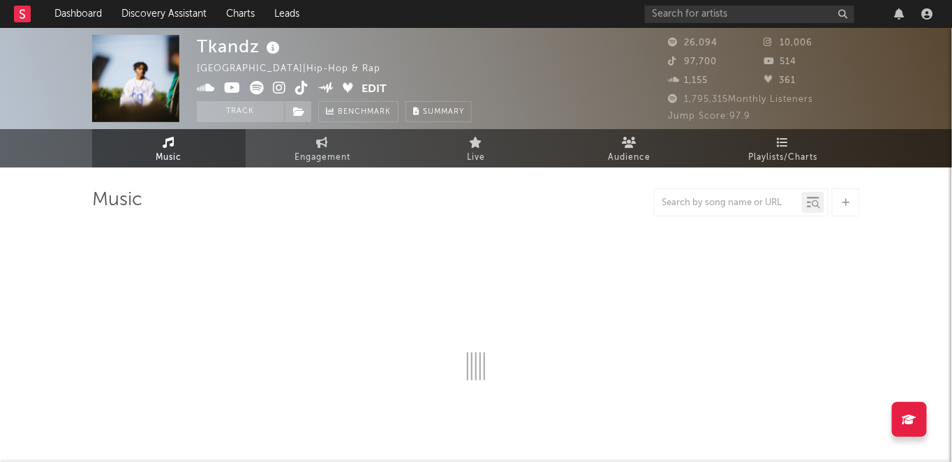
select select "6m"
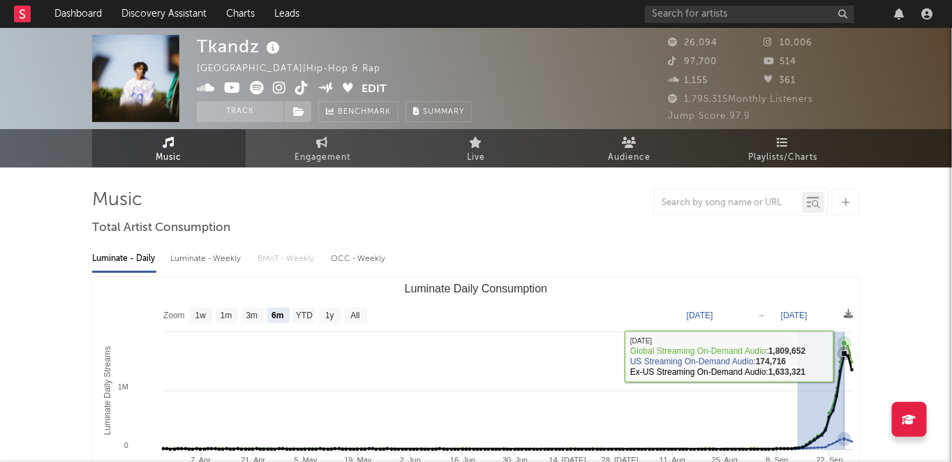
drag, startPoint x: 798, startPoint y: 424, endPoint x: 846, endPoint y: 358, distance: 81.6
click at [846, 358] on icon "Created with Highcharts 10.3.3 Luminate Daily Streams Luminate Daily Consumptio…" at bounding box center [476, 416] width 767 height 279
type input "2025-09-13"
type input "2025-09-26"
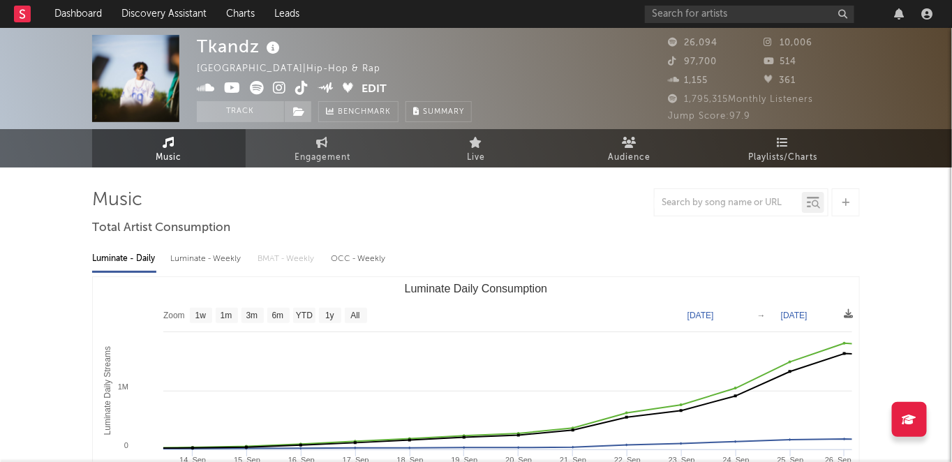
click at [260, 87] on icon at bounding box center [257, 88] width 14 height 14
click at [199, 316] on text "1w" at bounding box center [201, 316] width 11 height 10
select select "1w"
type input "[DATE]"
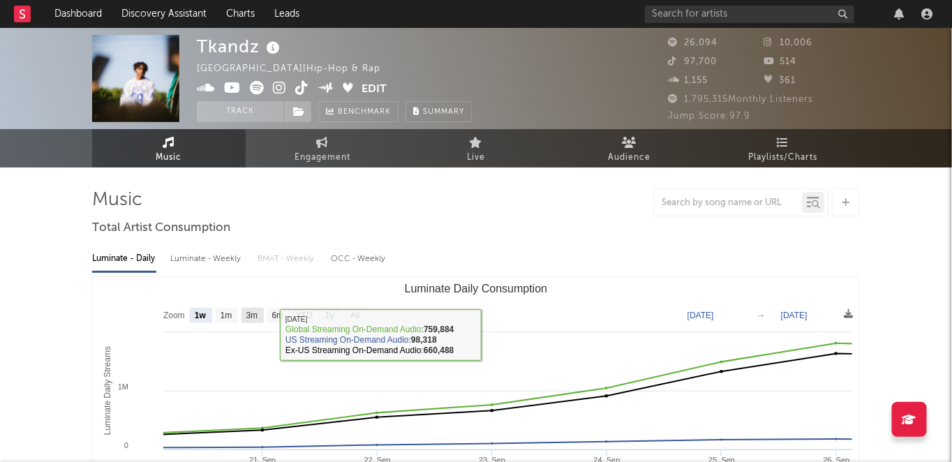
click at [244, 315] on rect "Luminate Daily Consumption" at bounding box center [253, 315] width 22 height 15
select select "3m"
type input "[DATE]"
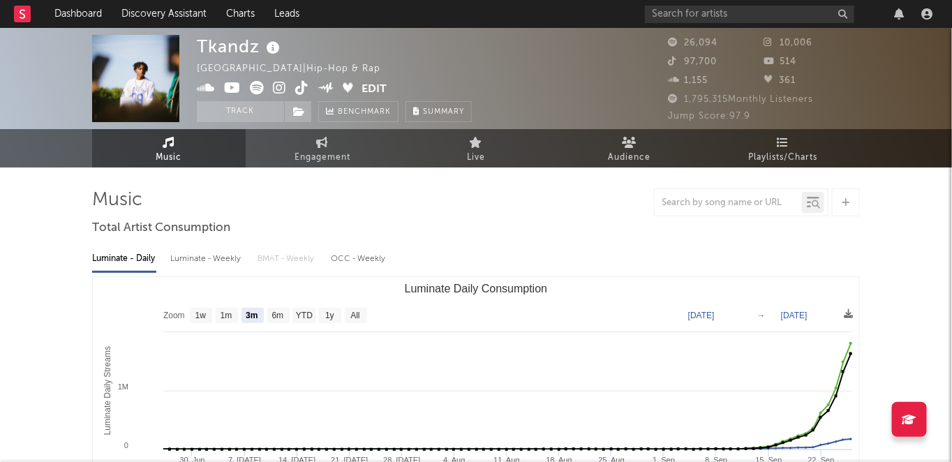
click at [304, 88] on icon at bounding box center [301, 88] width 13 height 14
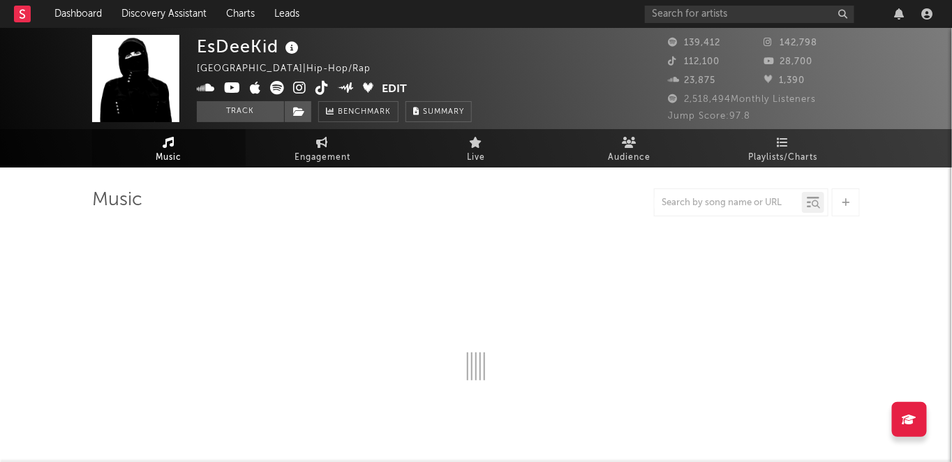
select select "6m"
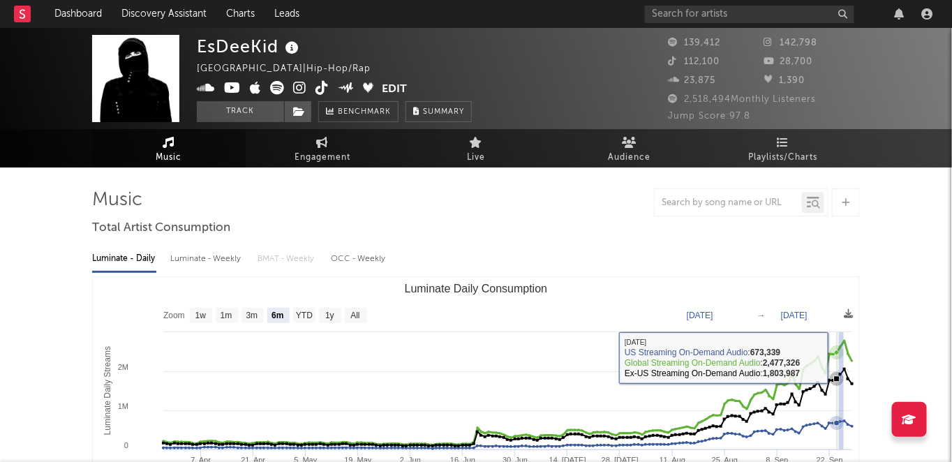
drag, startPoint x: 844, startPoint y: 346, endPoint x: 839, endPoint y: 358, distance: 13.5
type input "[DATE]"
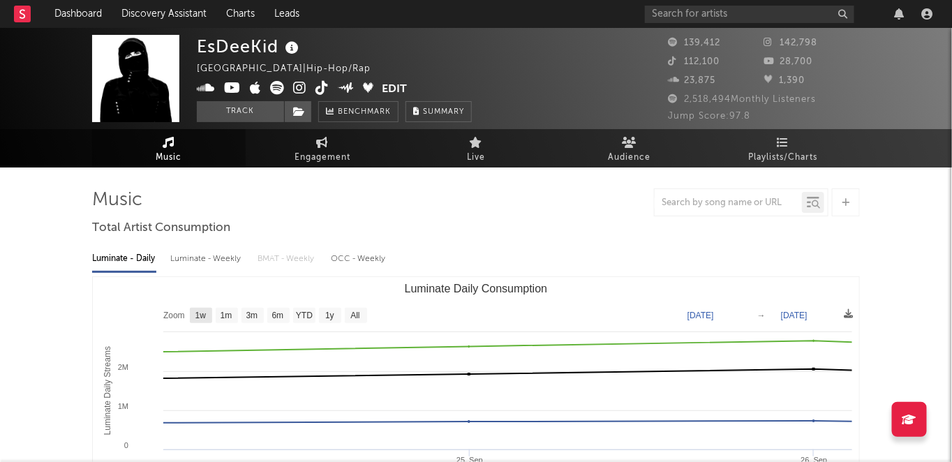
click at [212, 314] on rect "Luminate Daily Consumption" at bounding box center [201, 315] width 22 height 15
select select "1w"
type input "[DATE]"
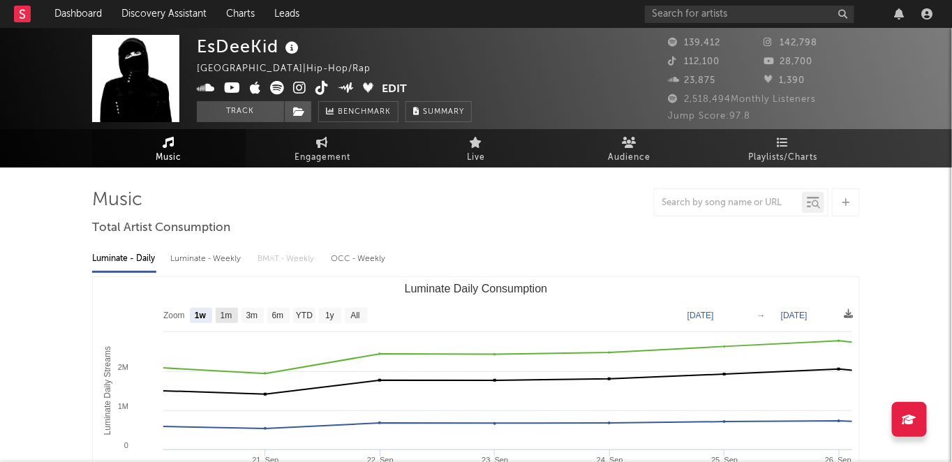
click at [227, 314] on text "1m" at bounding box center [227, 316] width 12 height 10
select select "1m"
type input "[DATE]"
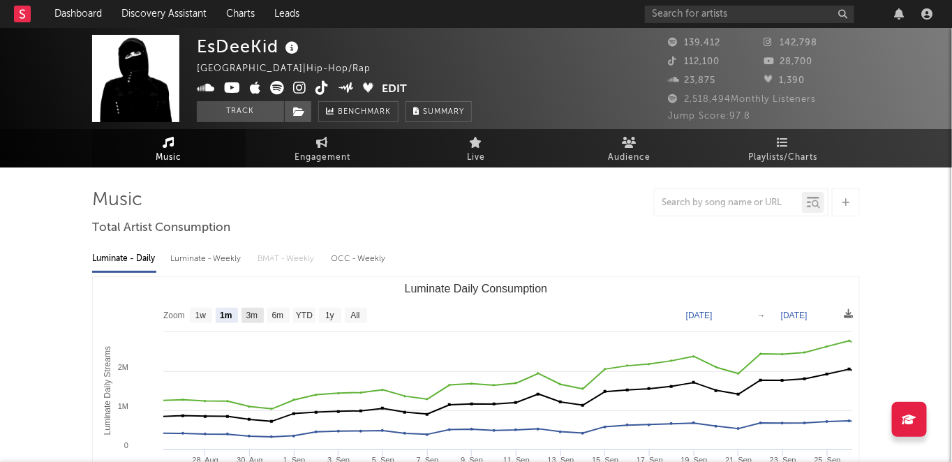
click at [249, 313] on text "3m" at bounding box center [253, 316] width 12 height 10
select select "3m"
type input "[DATE]"
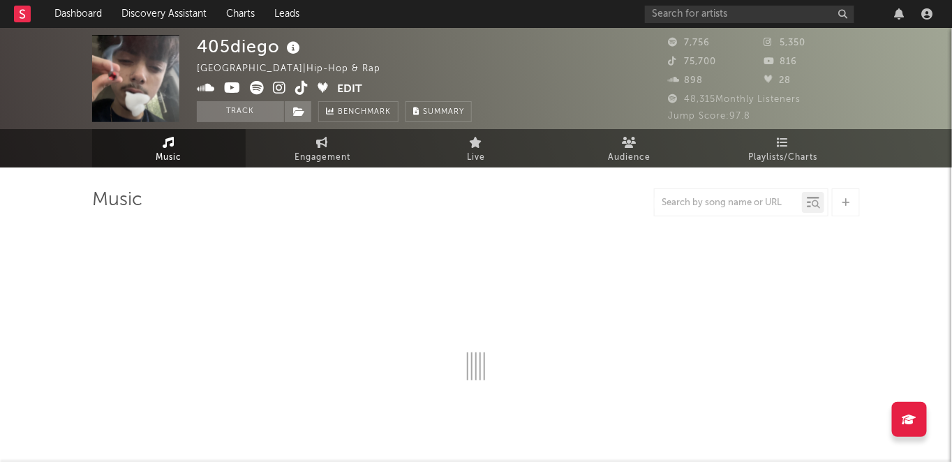
select select "1w"
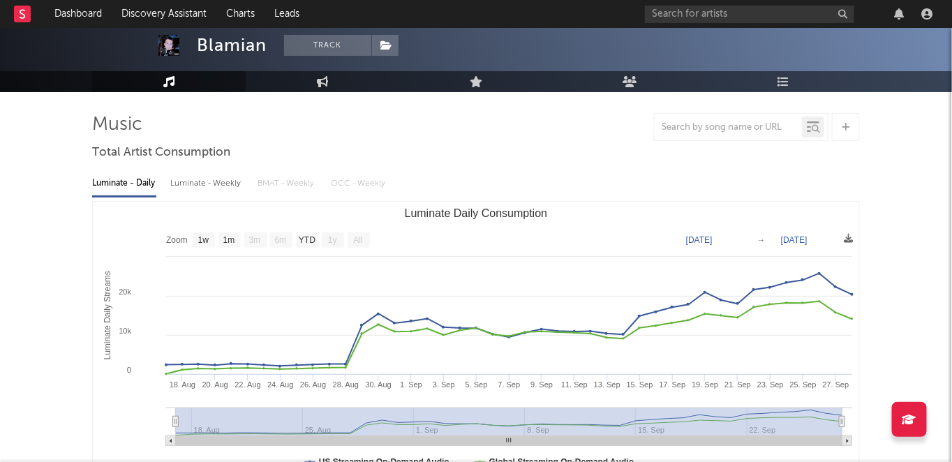
scroll to position [91, 0]
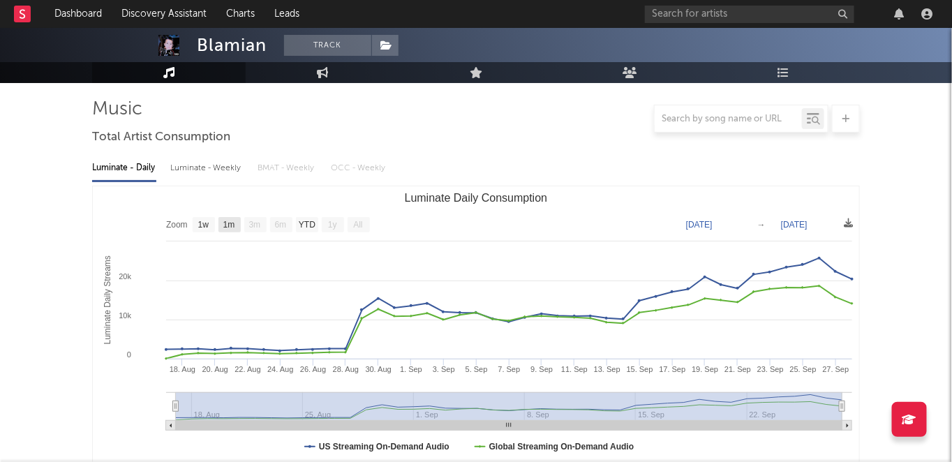
click at [237, 223] on rect "Luminate Daily Consumption" at bounding box center [230, 224] width 22 height 15
select select "1m"
type input "2025-08-28"
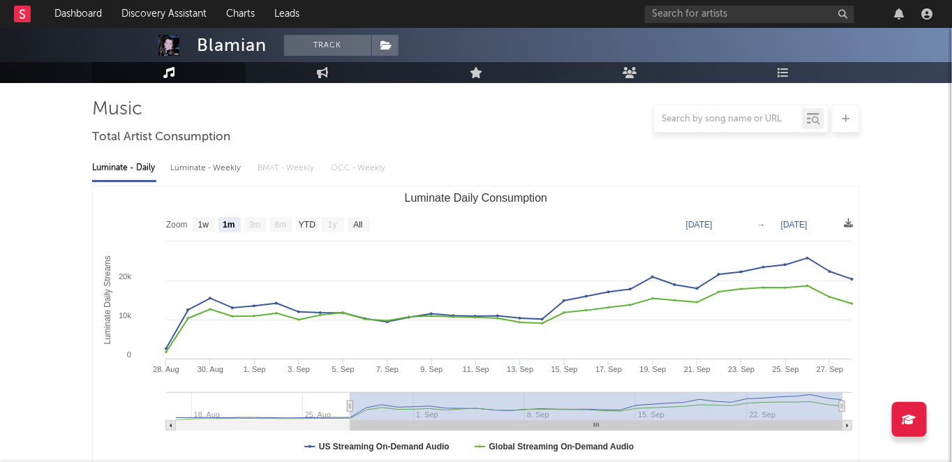
click at [185, 223] on text "Zoom" at bounding box center [177, 226] width 22 height 10
click at [199, 223] on text "1w" at bounding box center [203, 226] width 11 height 10
select select "1w"
type input "2025-09-22"
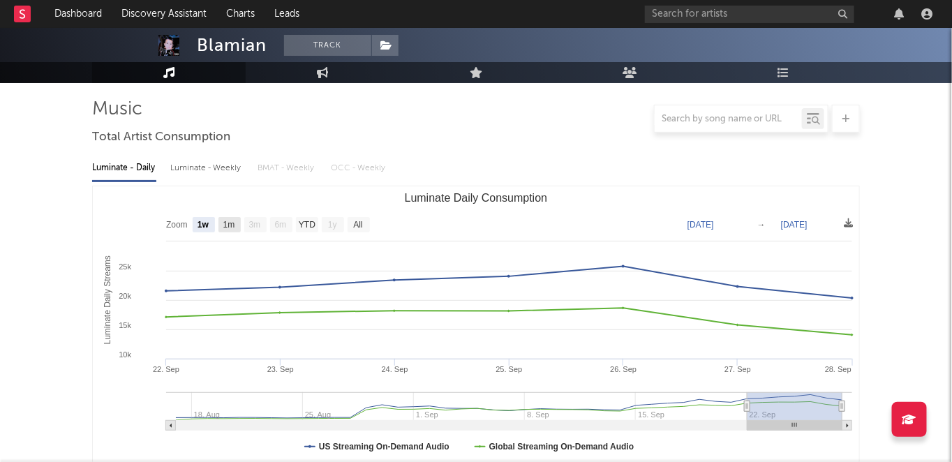
click at [228, 225] on text "1m" at bounding box center [229, 226] width 12 height 10
select select "1m"
type input "2025-08-28"
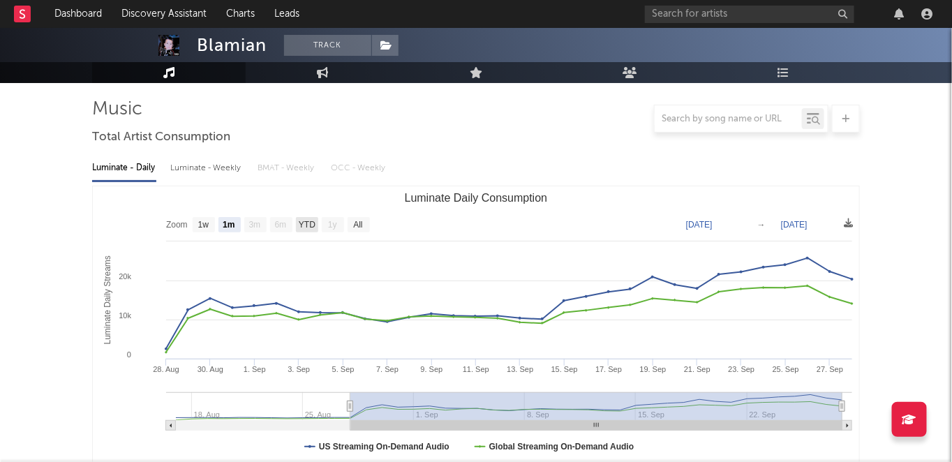
click at [304, 224] on text "YTD" at bounding box center [307, 226] width 17 height 10
select select "YTD"
type input "2025-08-17"
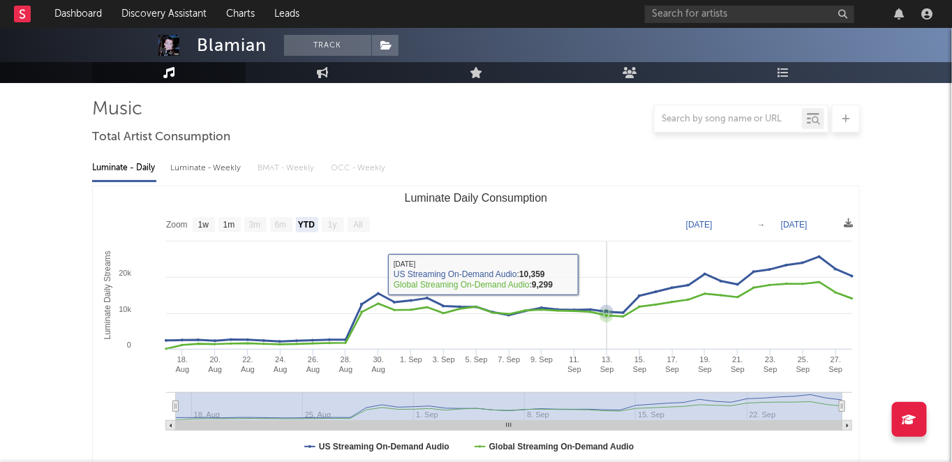
drag, startPoint x: 164, startPoint y: 341, endPoint x: 607, endPoint y: 277, distance: 447.5
click at [607, 277] on icon "Created with Highcharts 10.3.3 Luminate Daily Streams Luminate Daily Consumptio…" at bounding box center [476, 325] width 767 height 279
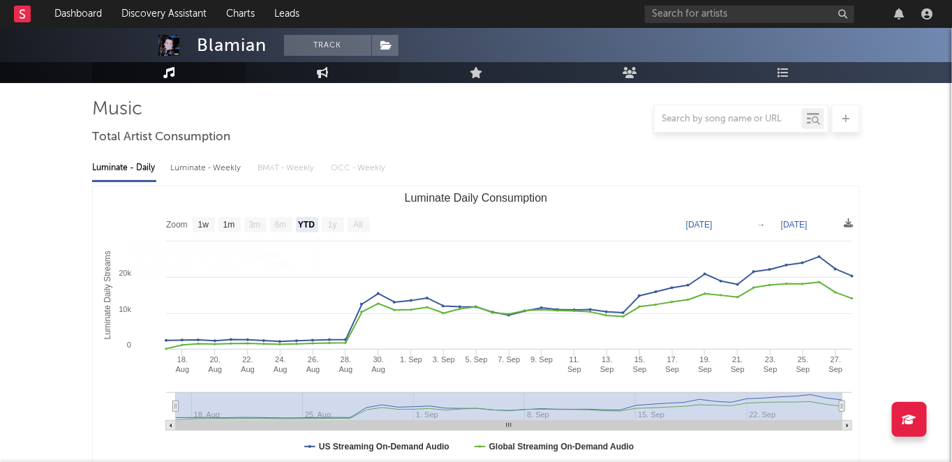
click at [333, 66] on link "Engagement" at bounding box center [323, 72] width 154 height 21
select select "1w"
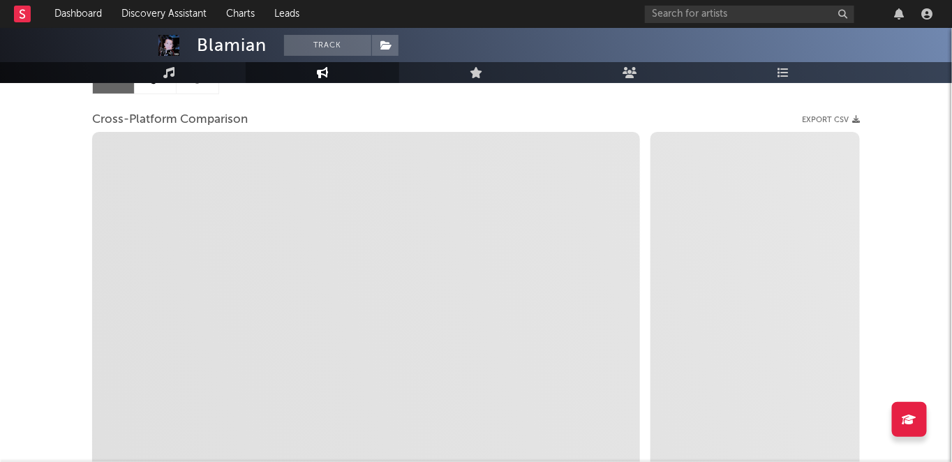
select select "1m"
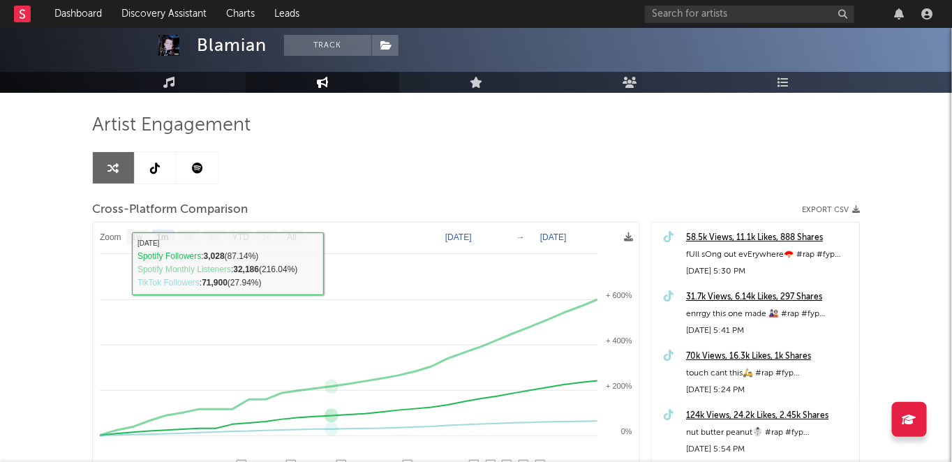
scroll to position [47, 0]
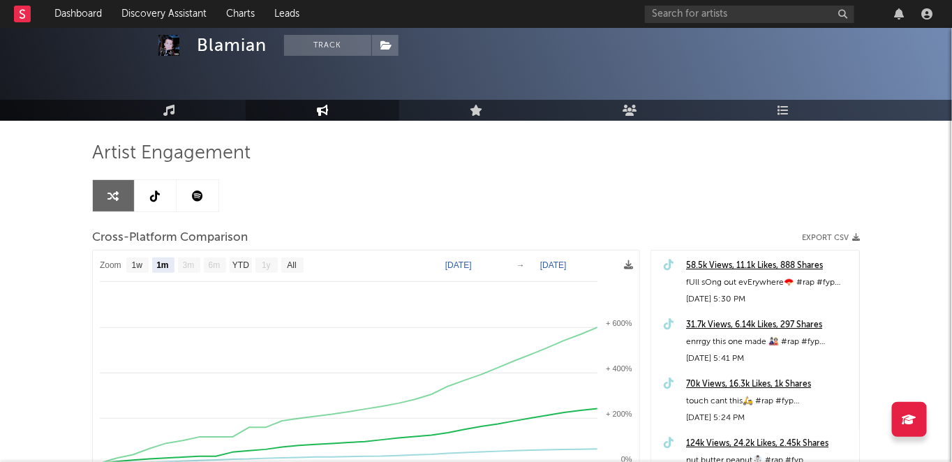
click at [172, 190] on link at bounding box center [156, 195] width 42 height 31
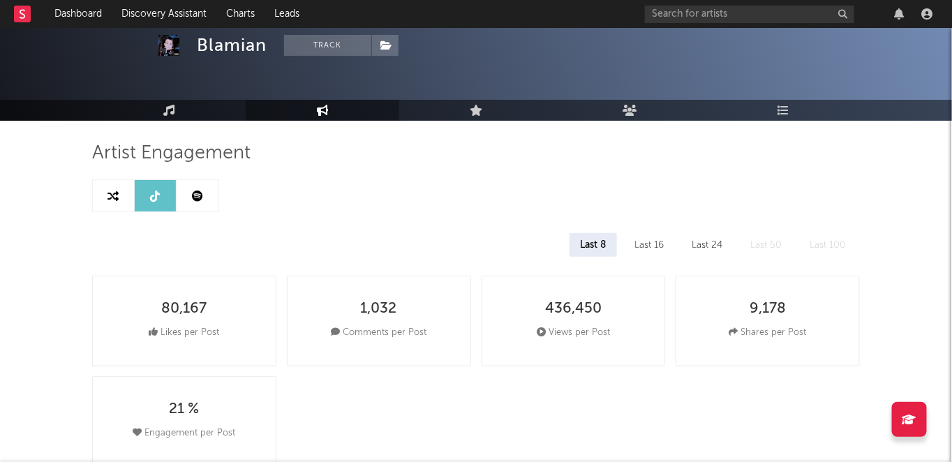
select select "1w"
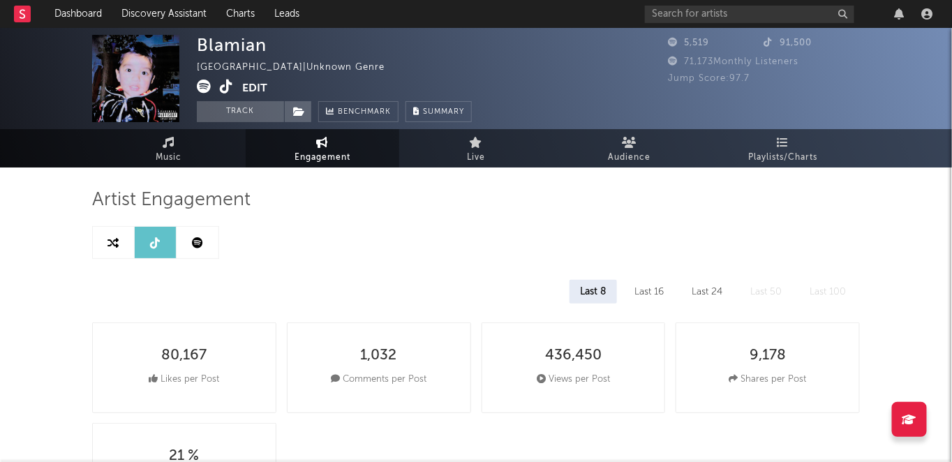
click at [226, 86] on icon at bounding box center [226, 87] width 13 height 14
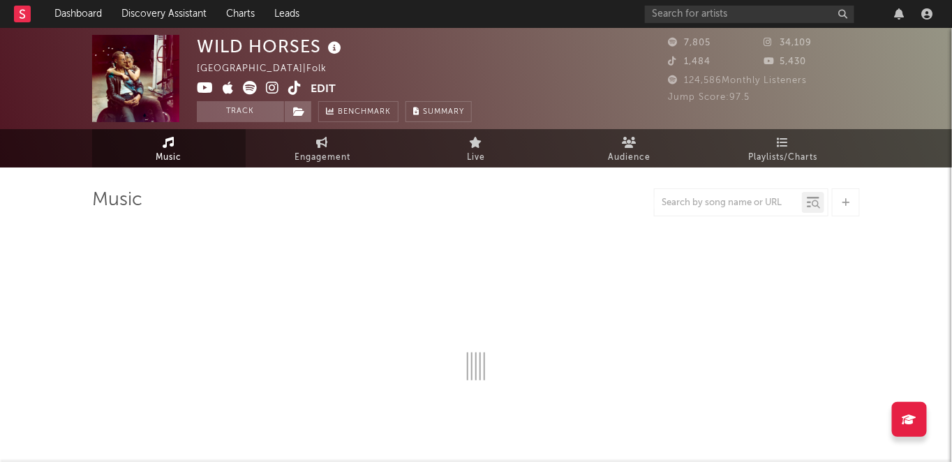
select select "6m"
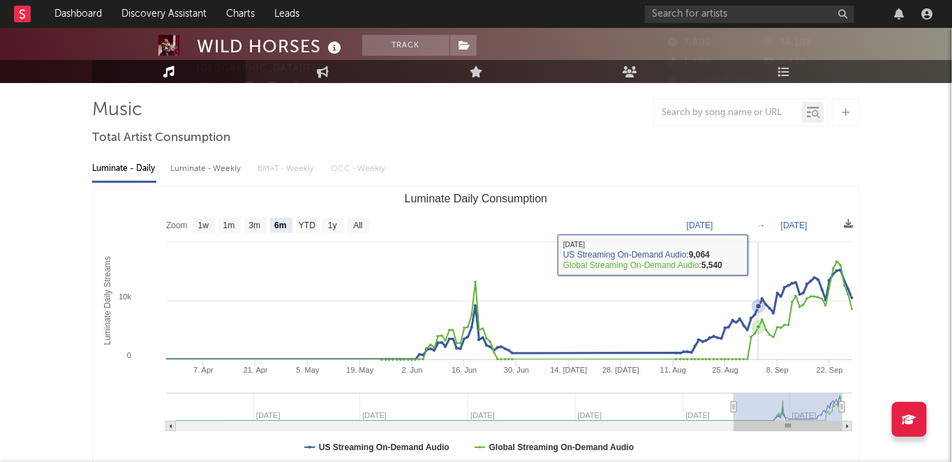
scroll to position [105, 0]
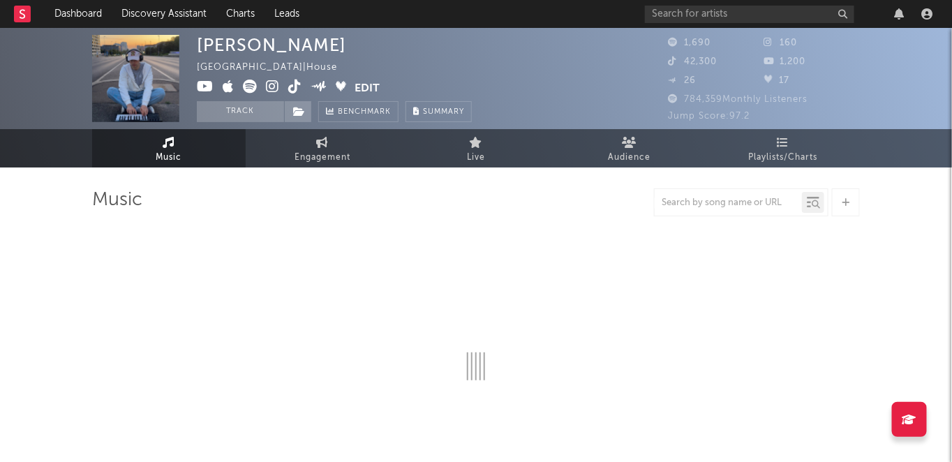
select select "1w"
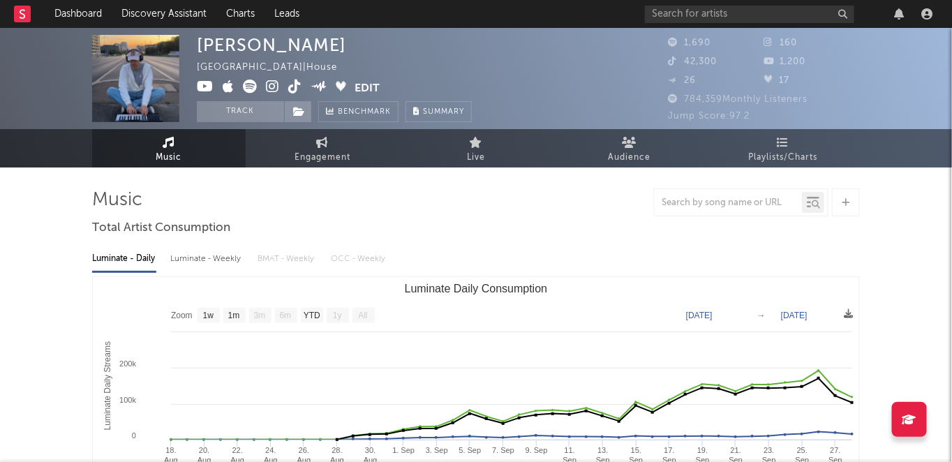
click at [253, 87] on icon at bounding box center [250, 87] width 14 height 14
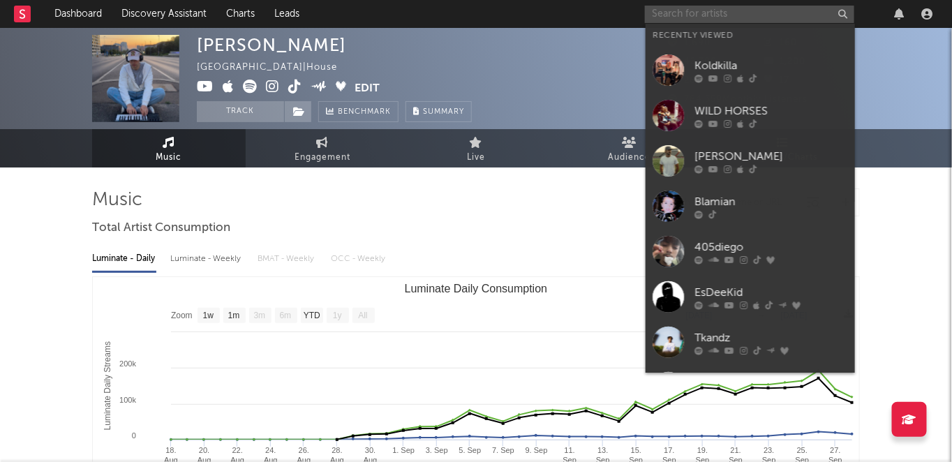
click at [732, 7] on input "text" at bounding box center [749, 14] width 209 height 17
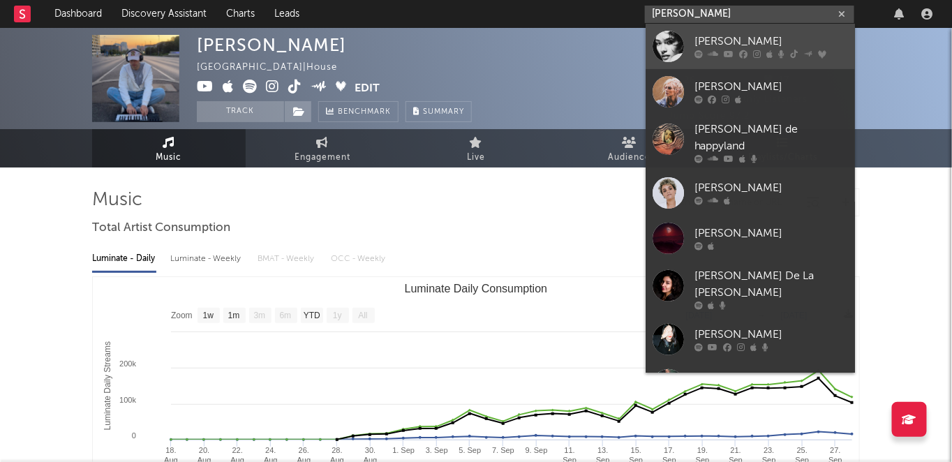
type input "olivia dea"
click at [749, 45] on div "Olivia Dean" at bounding box center [772, 42] width 154 height 17
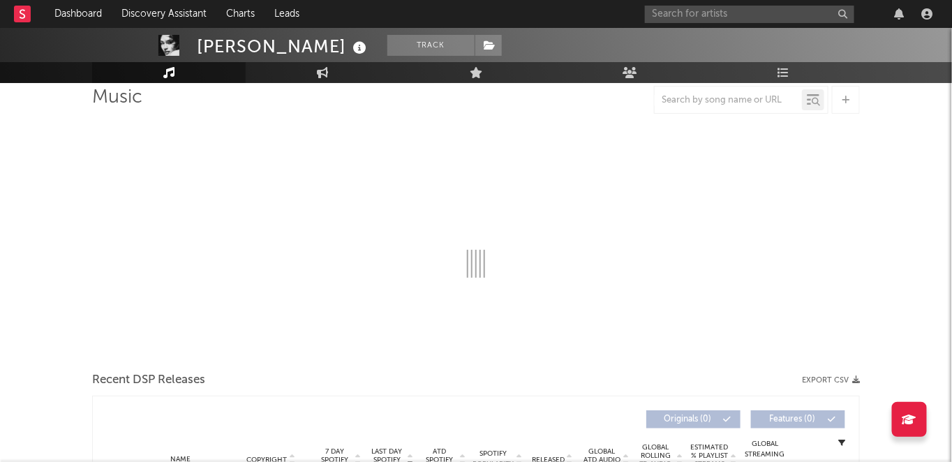
select select "6m"
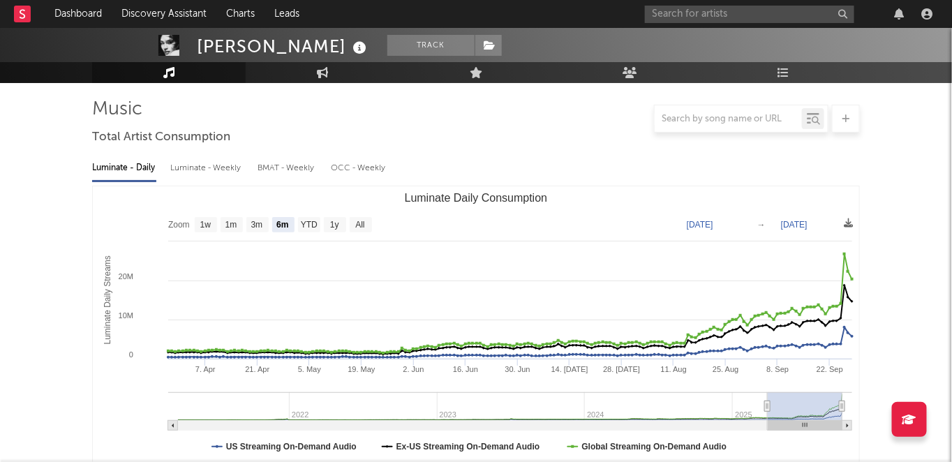
scroll to position [72, 0]
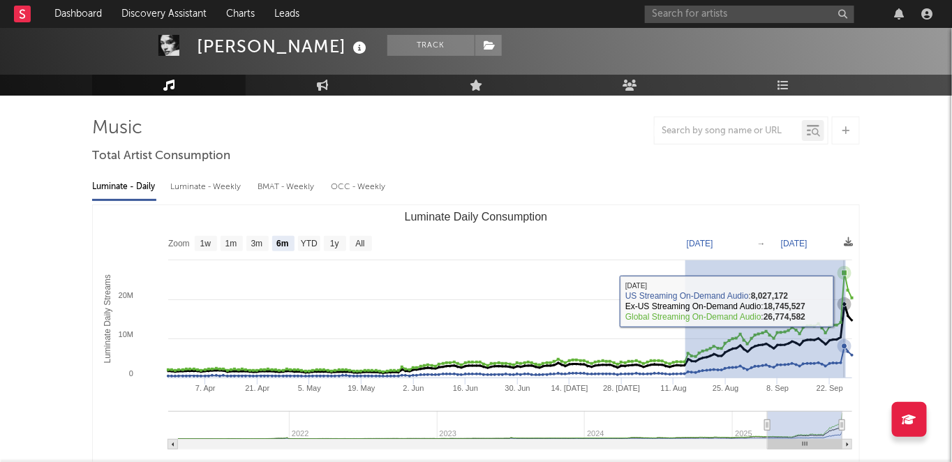
drag, startPoint x: 686, startPoint y: 324, endPoint x: 846, endPoint y: 301, distance: 162.3
click at [846, 301] on icon "Created with Highcharts 10.3.3 Luminate Daily Streams Luminate Daily Consumptio…" at bounding box center [476, 344] width 767 height 279
type input "2025-08-14"
type input "2025-09-26"
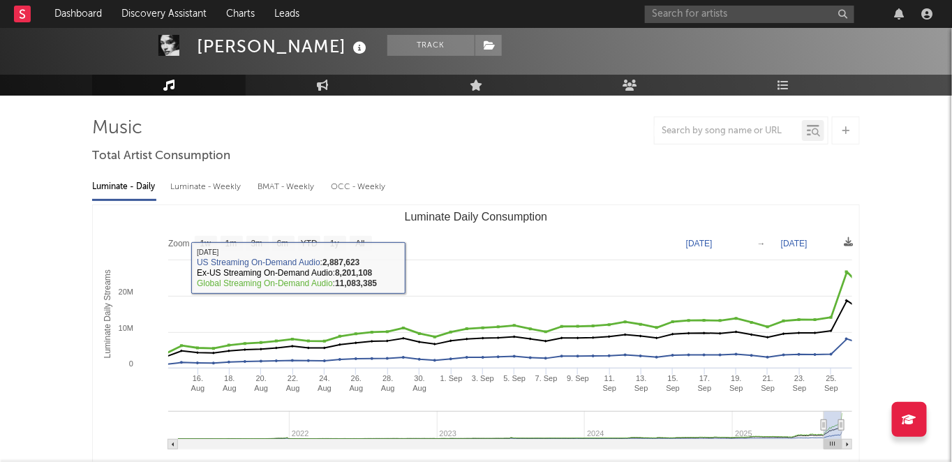
scroll to position [0, 0]
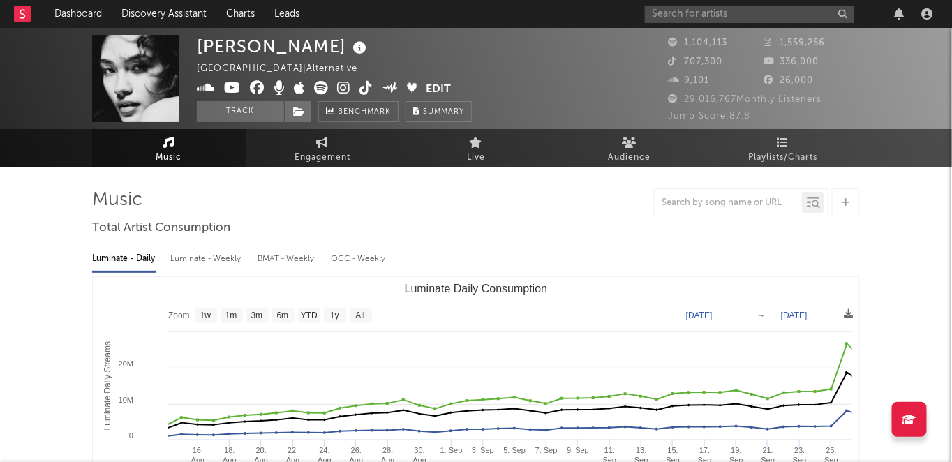
click at [316, 87] on icon at bounding box center [321, 88] width 14 height 14
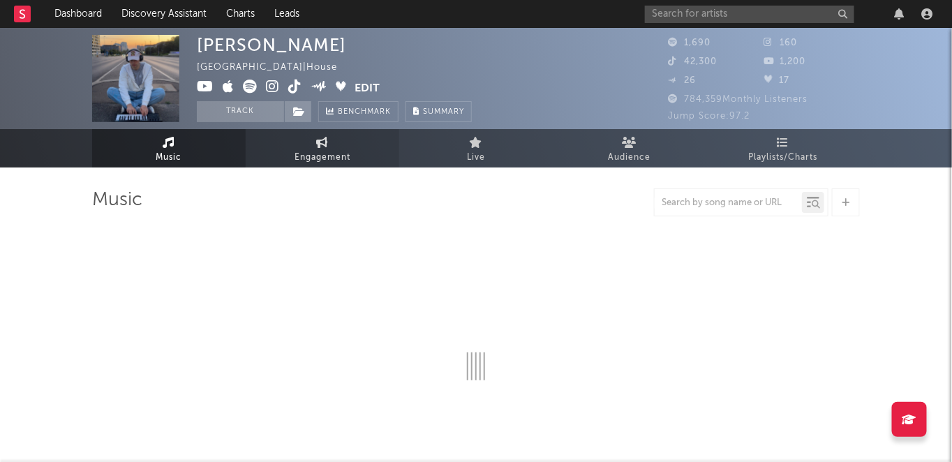
select select "1w"
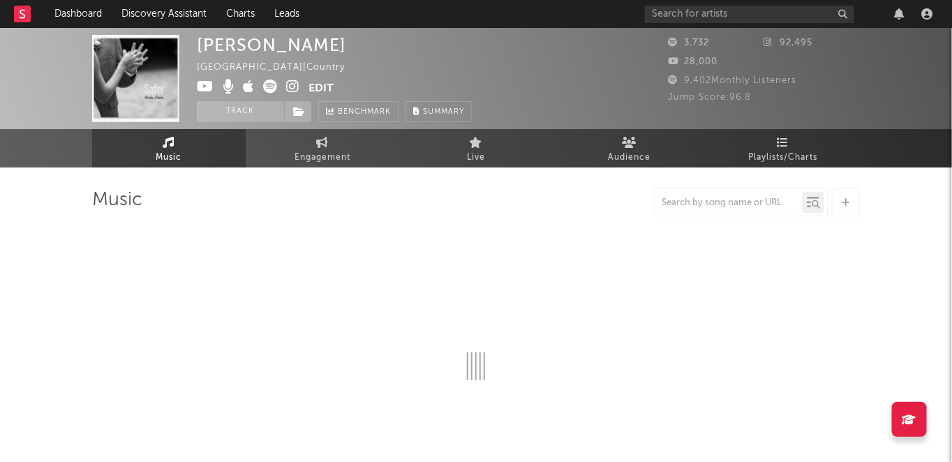
select select "1w"
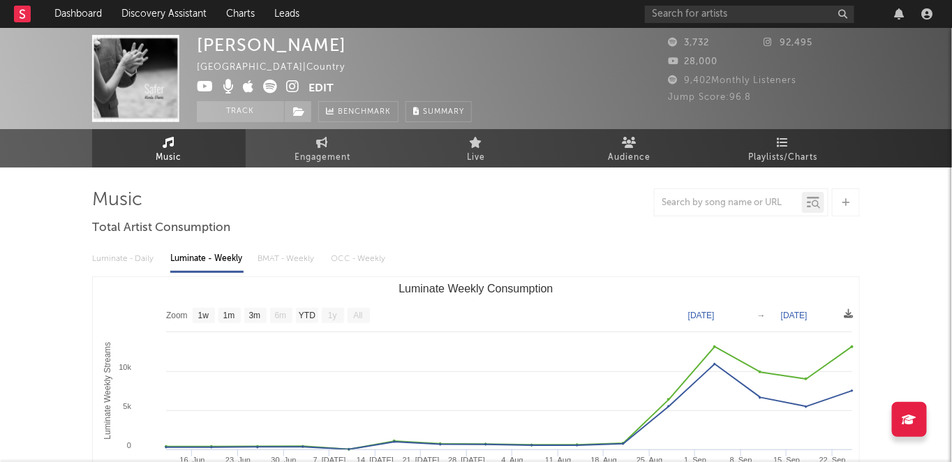
click at [267, 85] on icon at bounding box center [270, 87] width 14 height 14
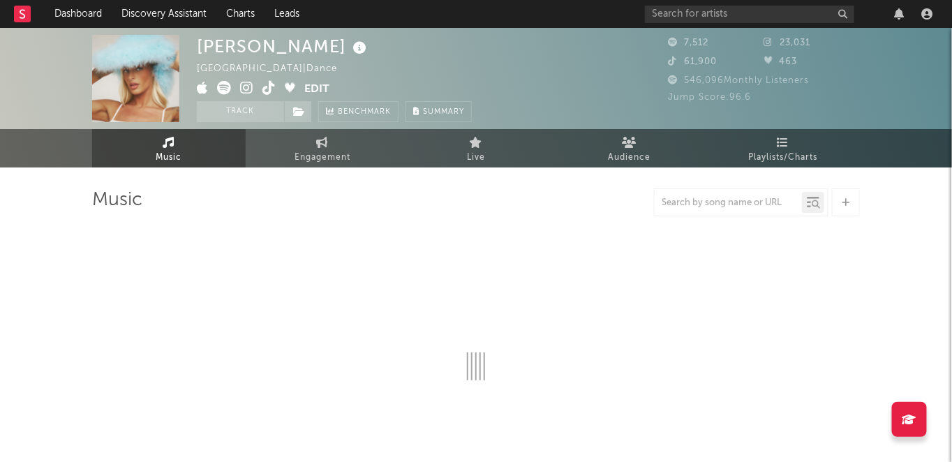
select select "1w"
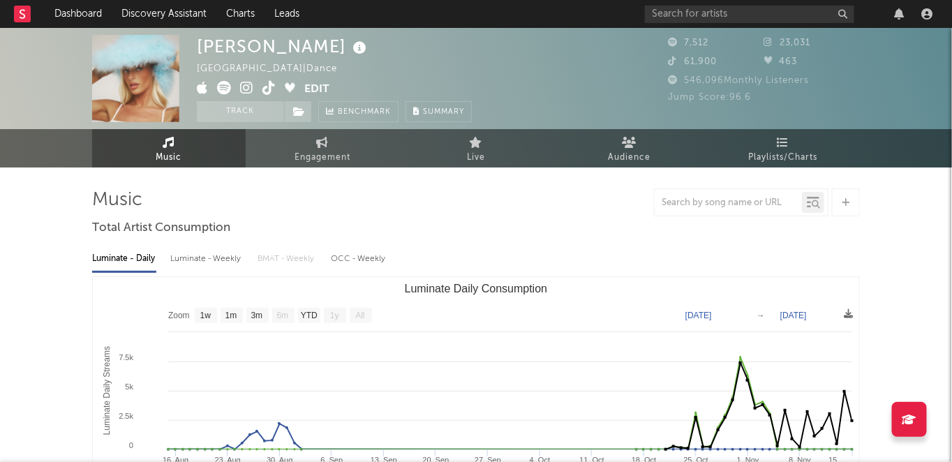
click at [222, 79] on div "SACHA [GEOGRAPHIC_DATA] | Dance Edit Track Benchmark Summary" at bounding box center [334, 78] width 275 height 87
click at [223, 85] on icon at bounding box center [224, 88] width 14 height 14
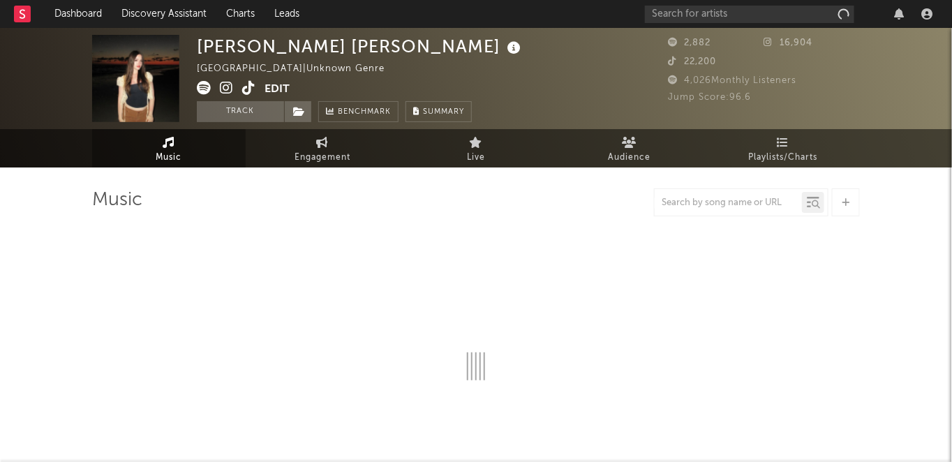
select select "1w"
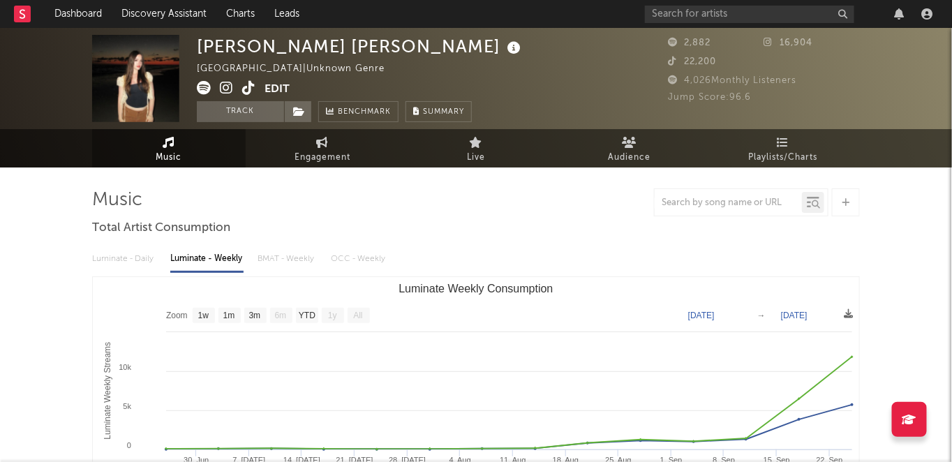
click at [213, 89] on span at bounding box center [231, 89] width 68 height 17
click at [206, 87] on icon at bounding box center [204, 88] width 14 height 14
click at [251, 86] on icon at bounding box center [248, 88] width 13 height 14
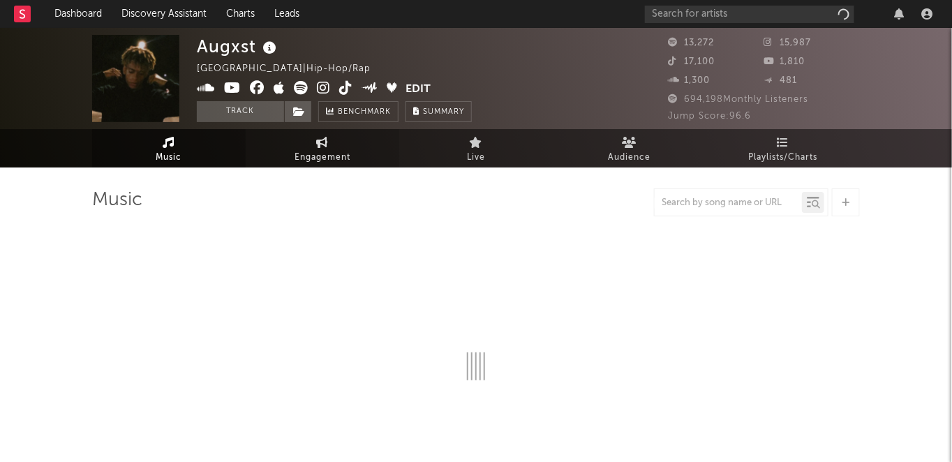
select select "6m"
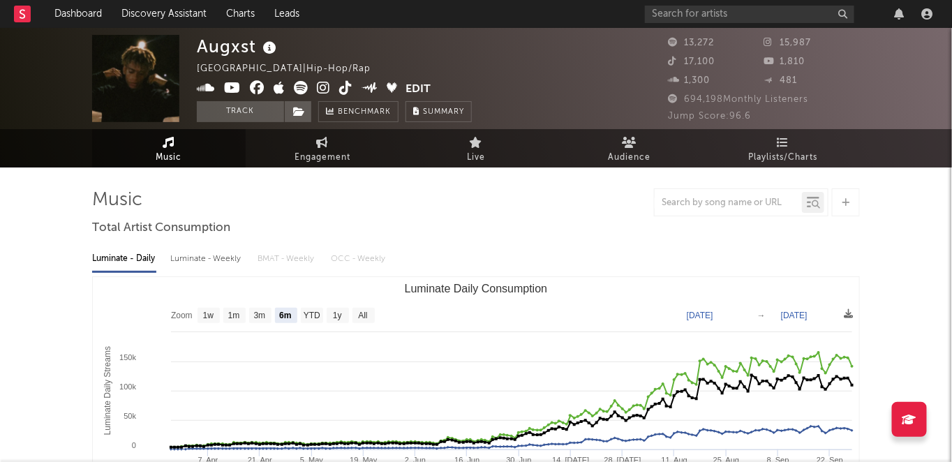
click at [304, 82] on icon at bounding box center [301, 88] width 14 height 14
click at [347, 89] on icon at bounding box center [345, 88] width 13 height 14
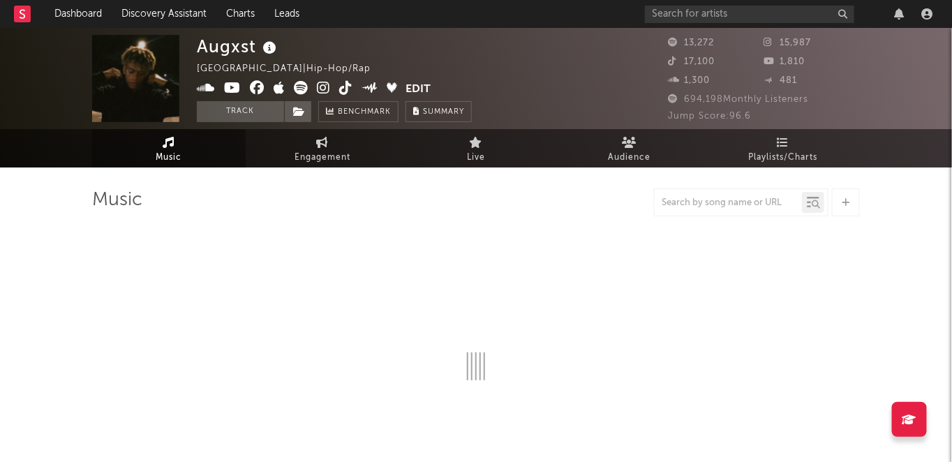
select select "6m"
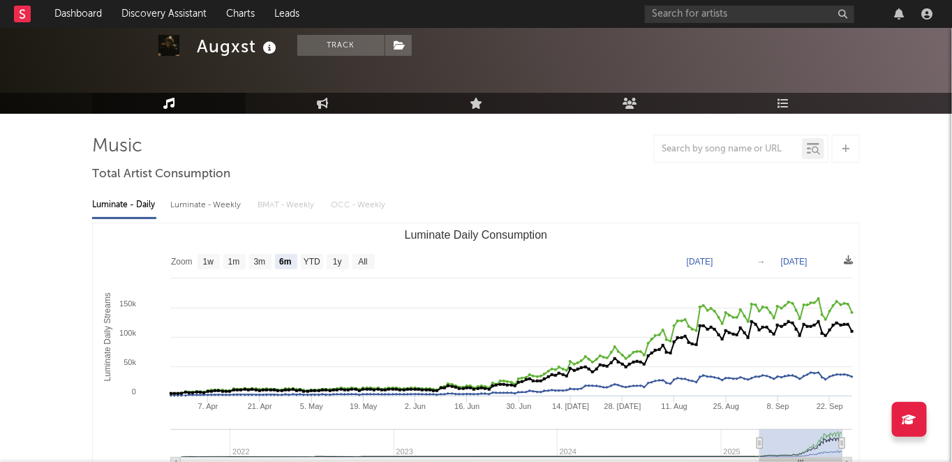
scroll to position [54, 0]
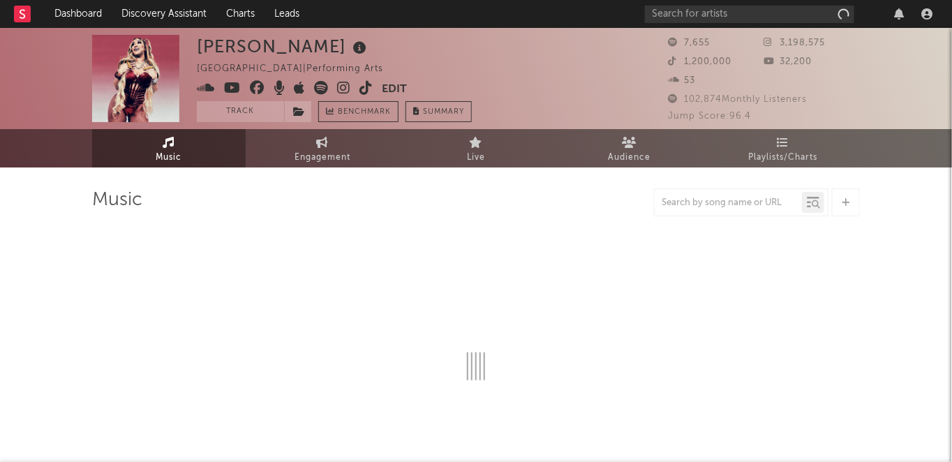
select select "1w"
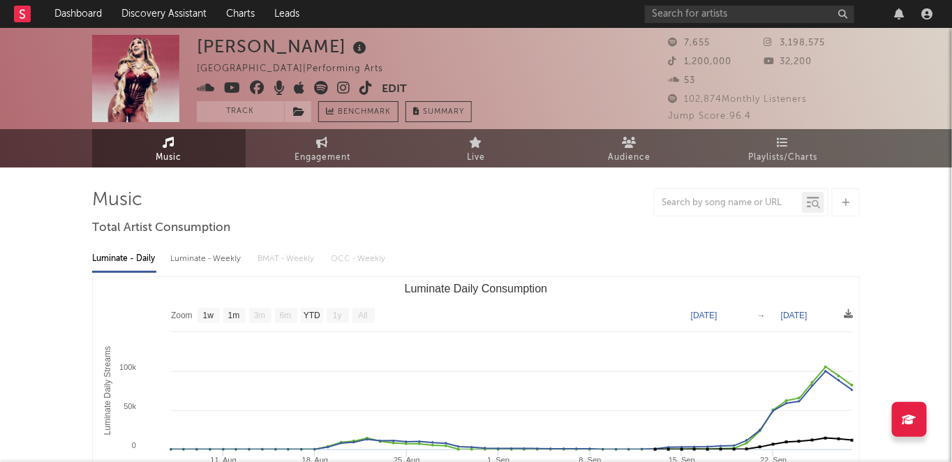
click at [317, 90] on icon at bounding box center [321, 88] width 14 height 14
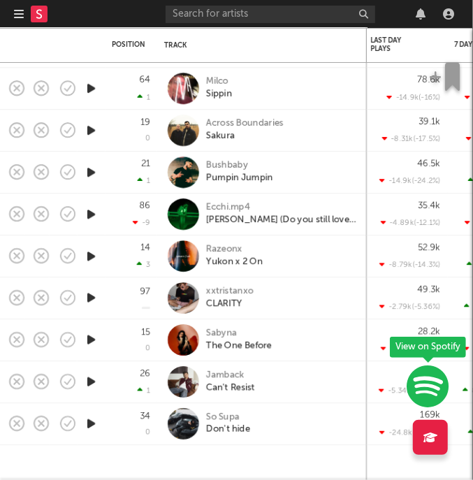
click at [103, 425] on div at bounding box center [91, 424] width 28 height 42
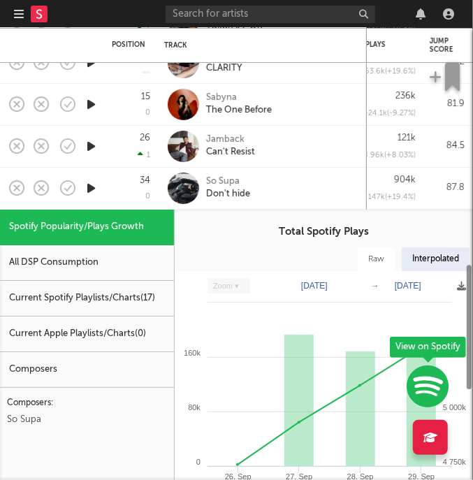
click at [98, 187] on icon "button" at bounding box center [91, 187] width 15 height 17
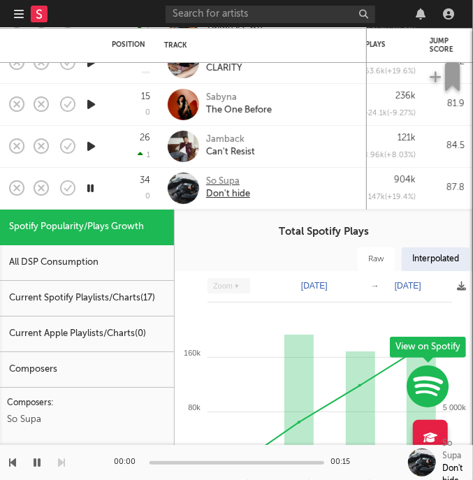
click at [223, 178] on div "So Supa" at bounding box center [228, 182] width 44 height 13
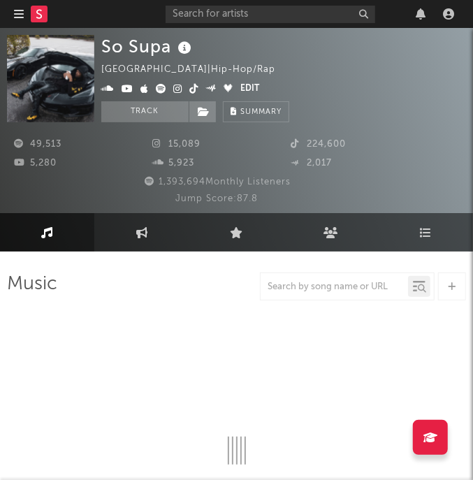
select select "6m"
